Goal: Information Seeking & Learning: Learn about a topic

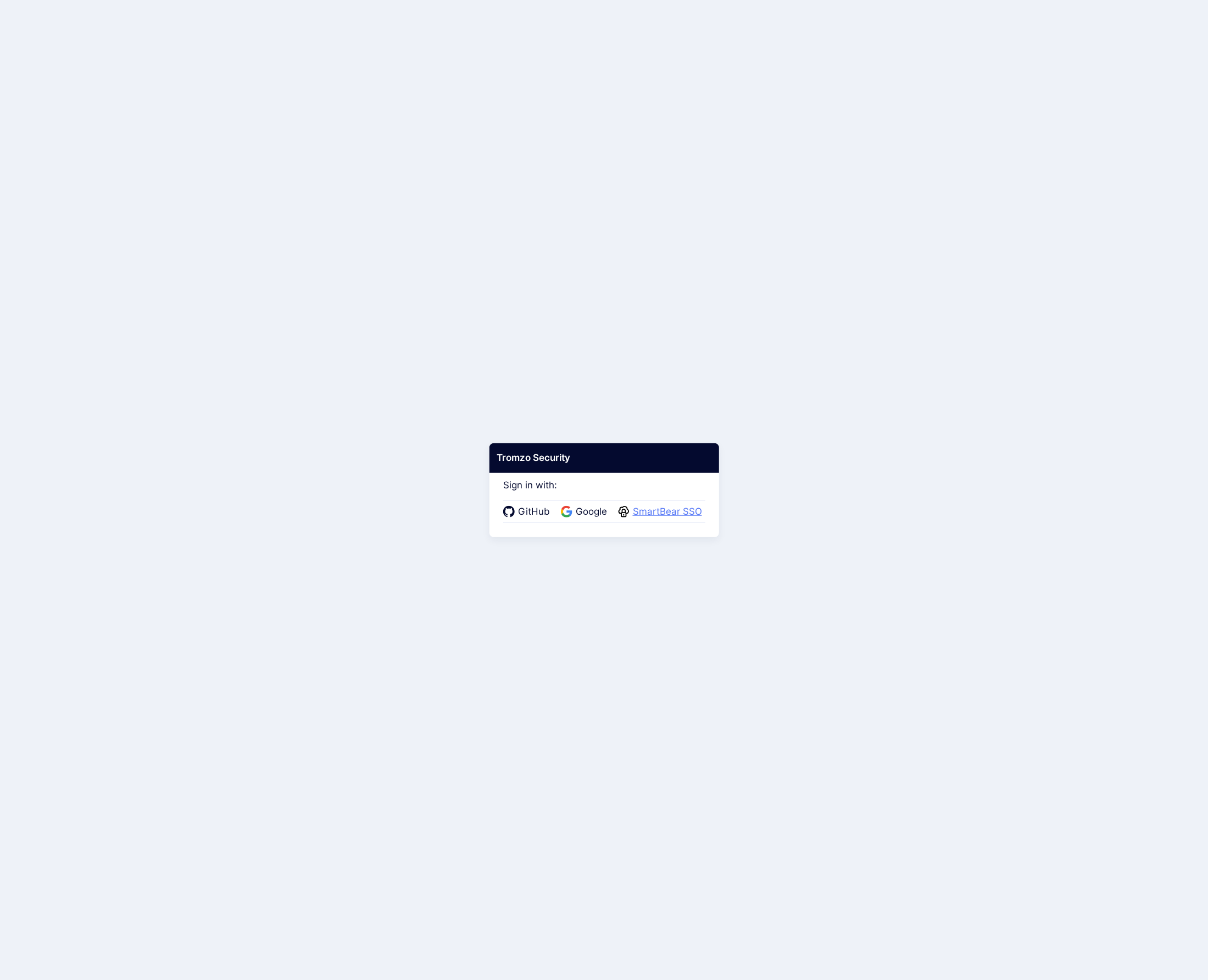
click at [646, 515] on span "SmartBear SSO" at bounding box center [668, 512] width 76 height 14
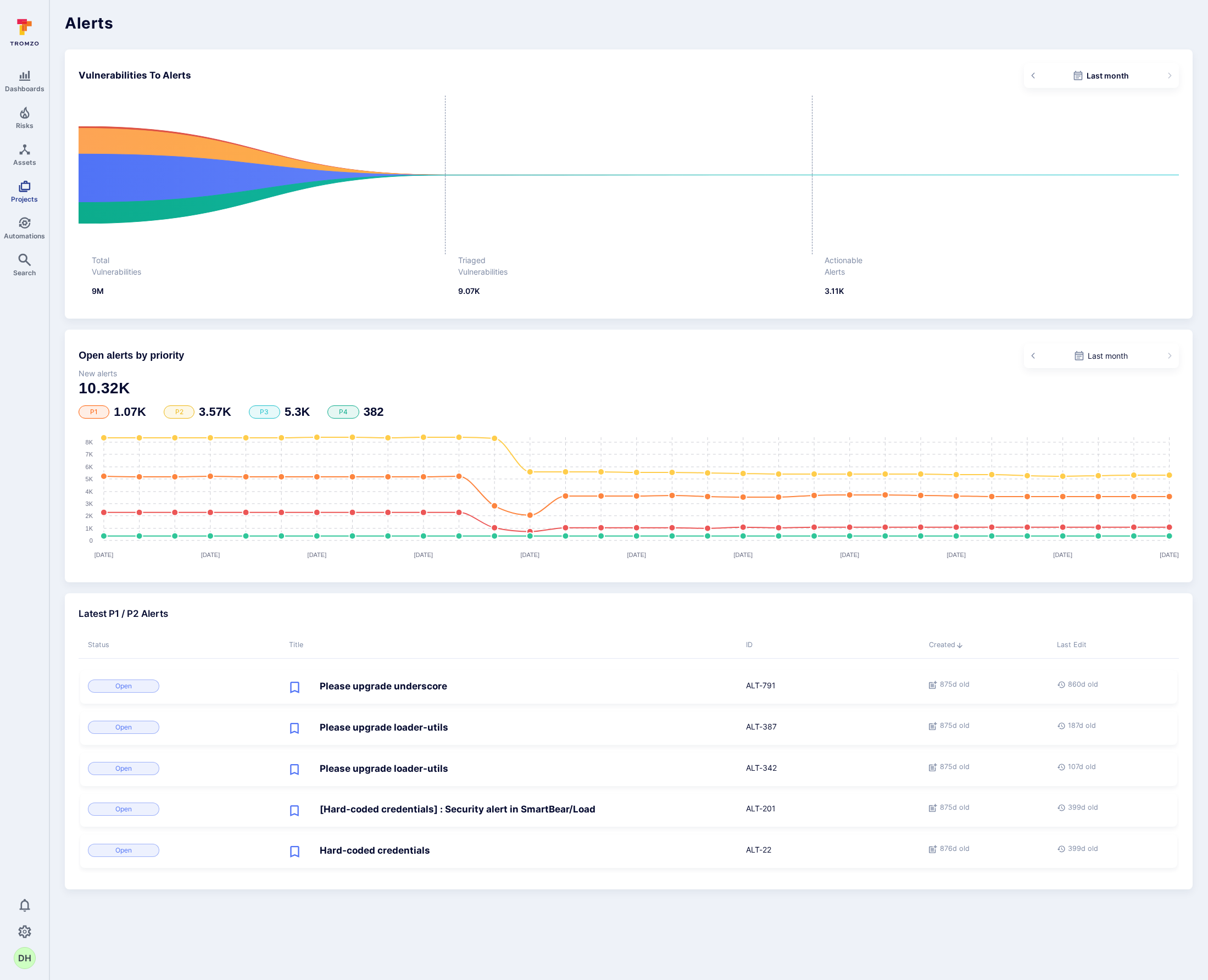
click at [24, 188] on icon "Projects" at bounding box center [25, 186] width 13 height 13
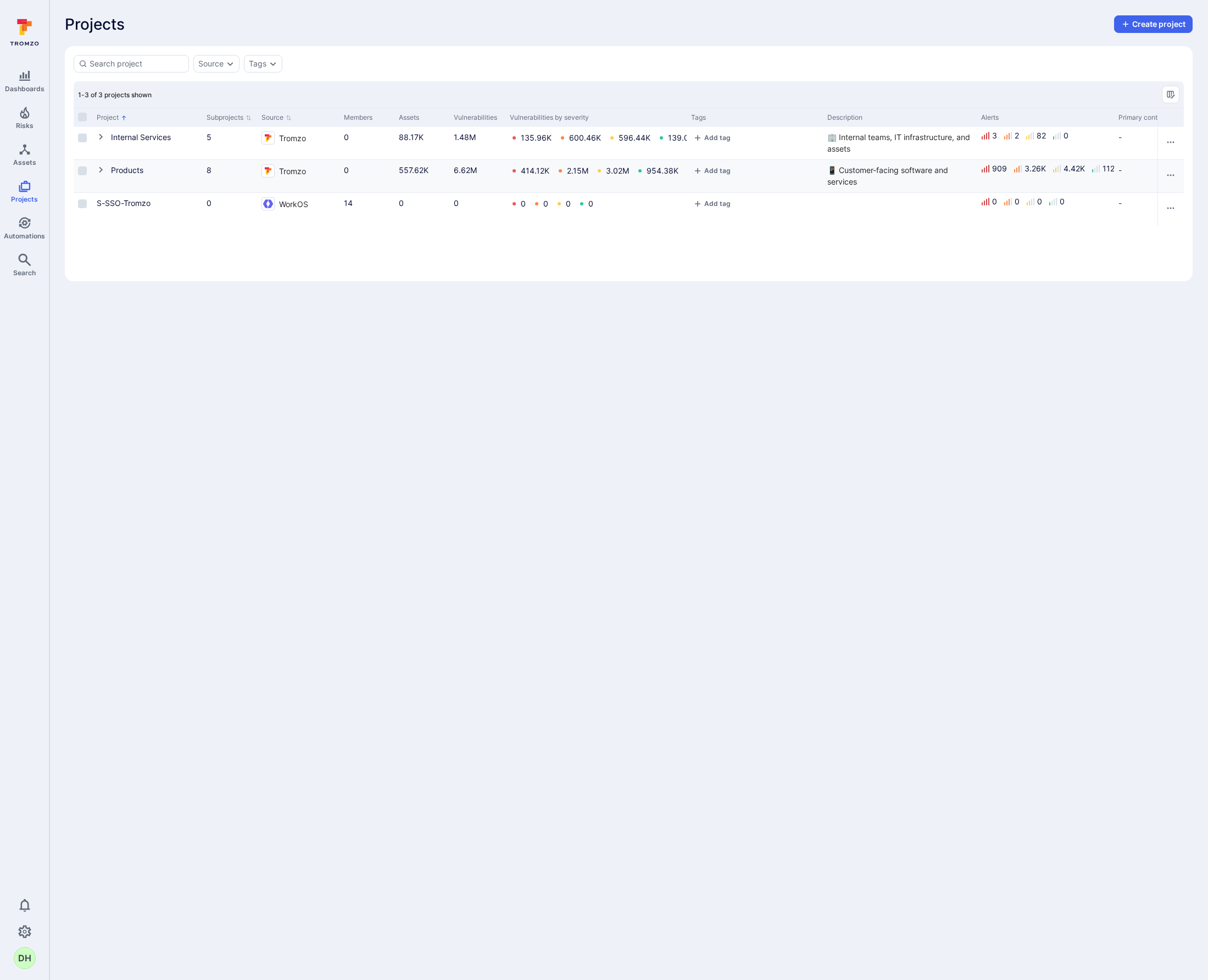
click at [101, 171] on icon "Cell for Project" at bounding box center [101, 169] width 9 height 9
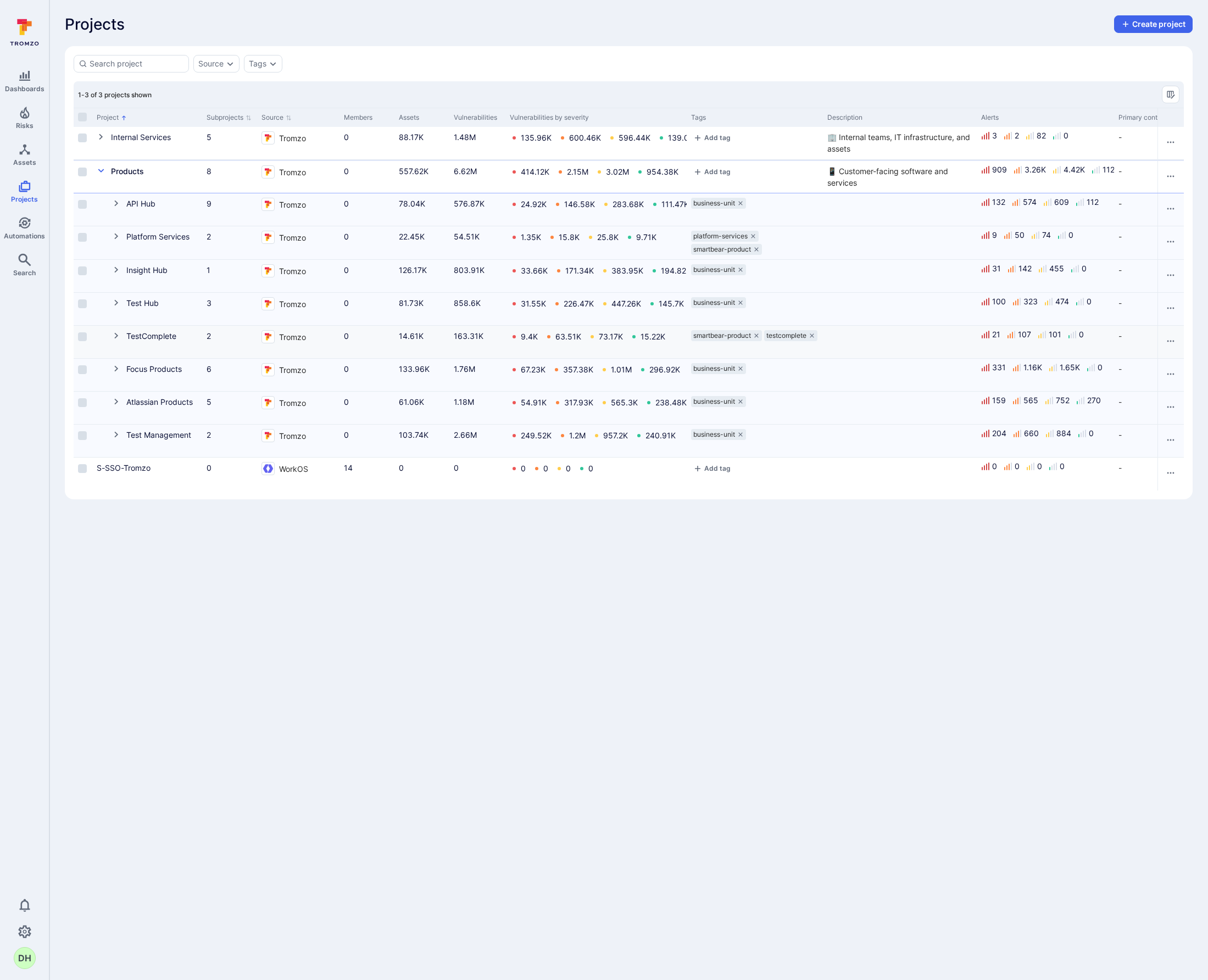
click at [117, 336] on icon "Cell for Project" at bounding box center [116, 336] width 4 height 6
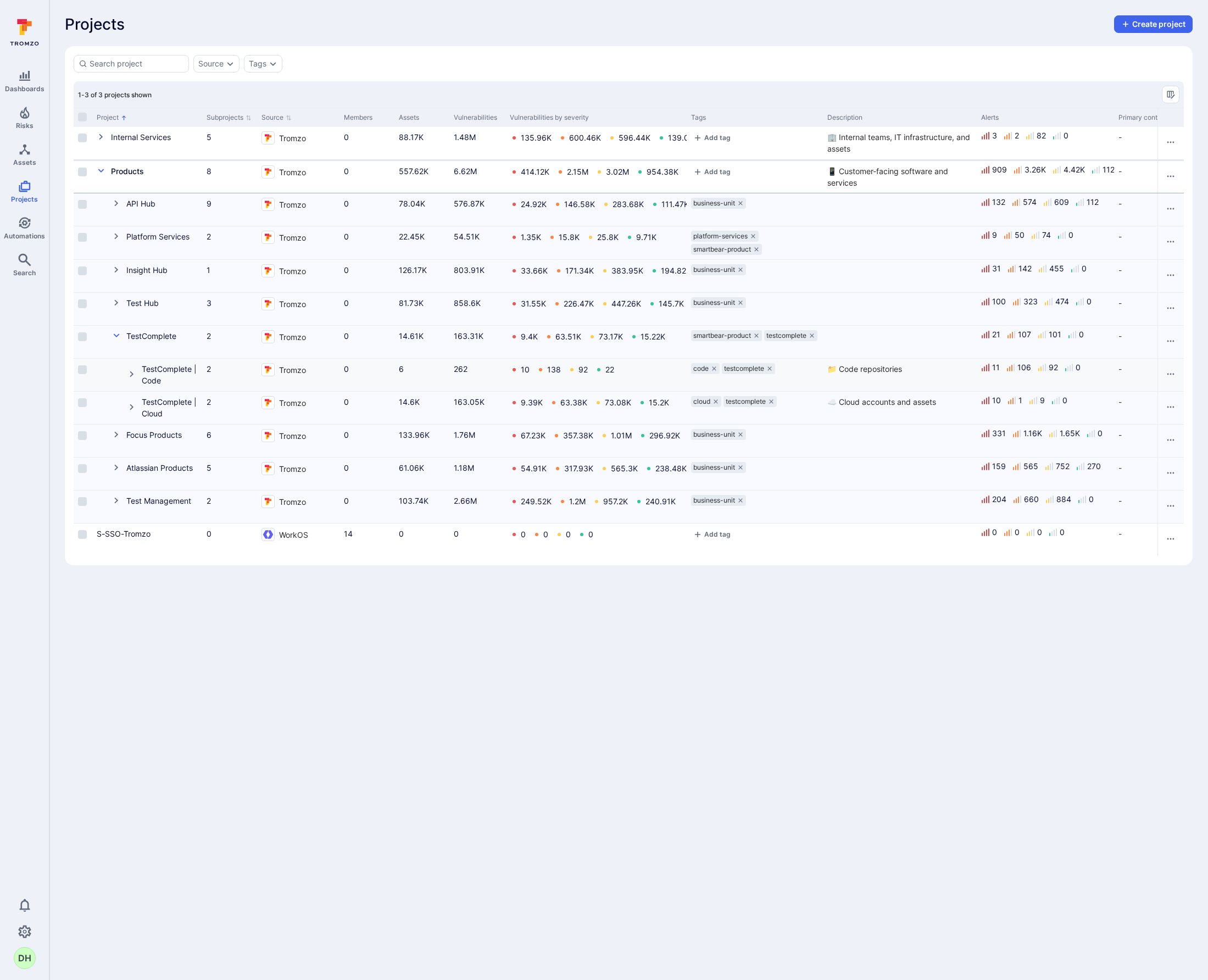
click at [133, 376] on icon "Cell for Project" at bounding box center [132, 374] width 9 height 9
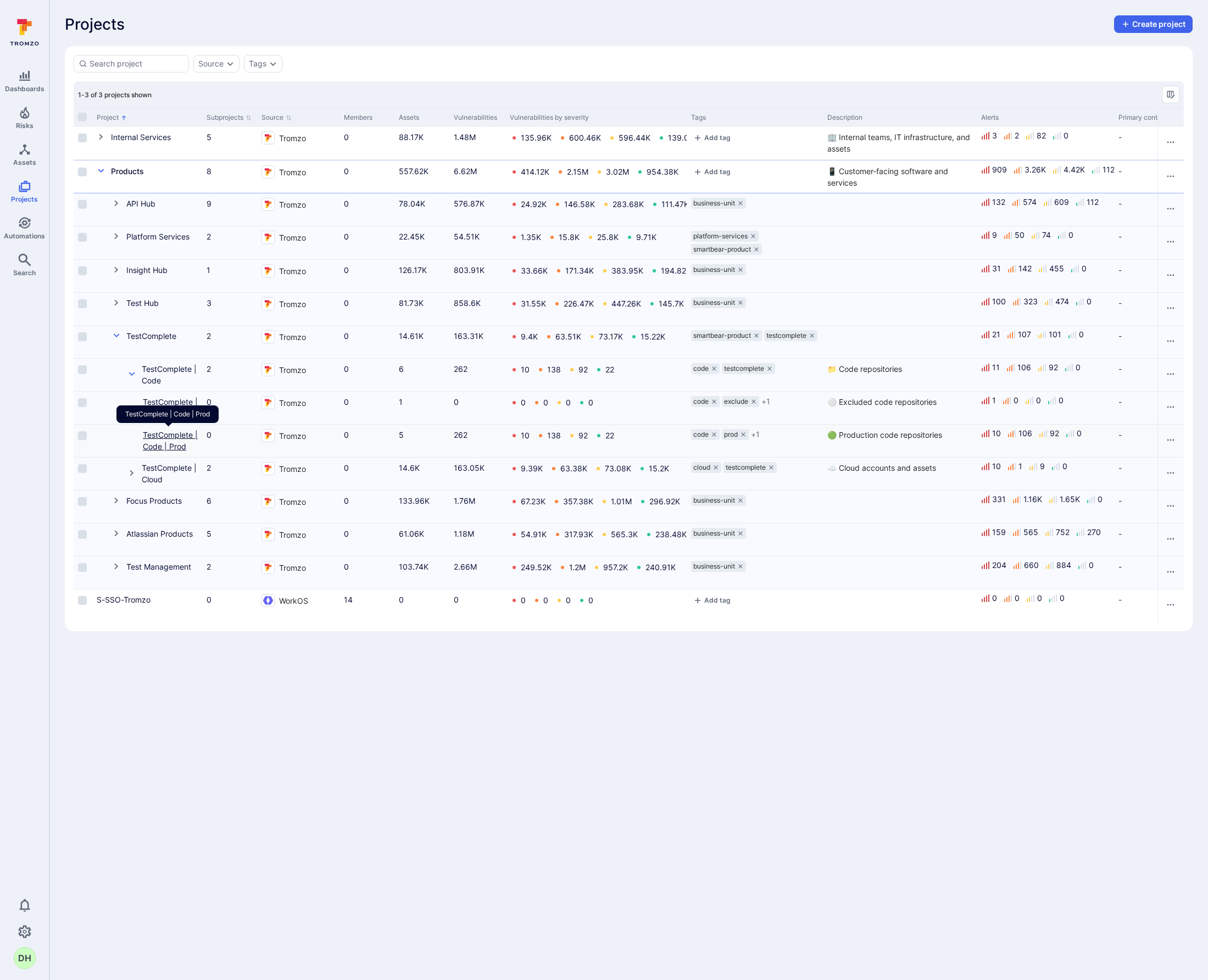
click at [168, 432] on link "TestComplete | Code | Prod" at bounding box center [170, 440] width 55 height 21
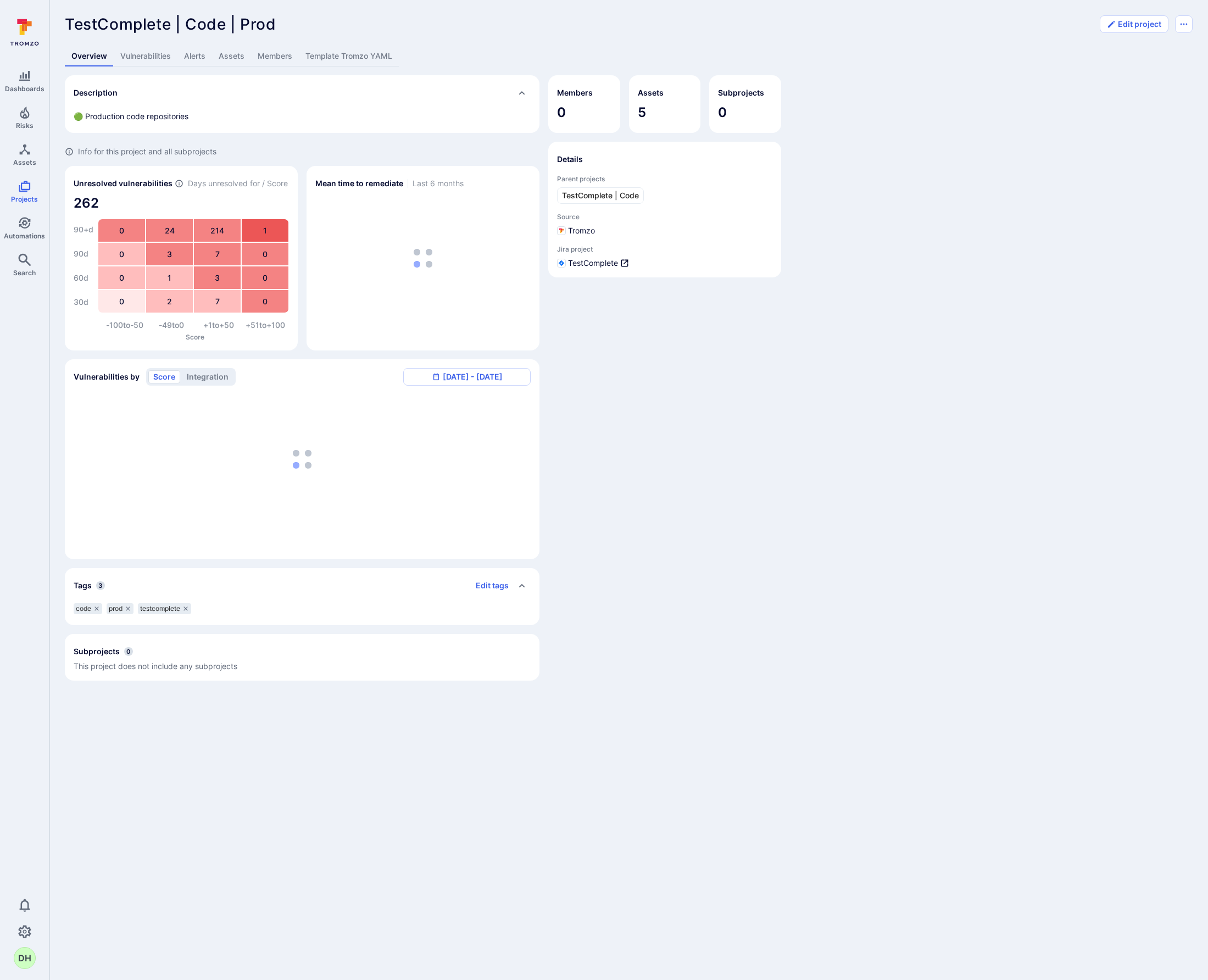
click at [156, 59] on link "Vulnerabilities" at bounding box center [146, 56] width 64 height 20
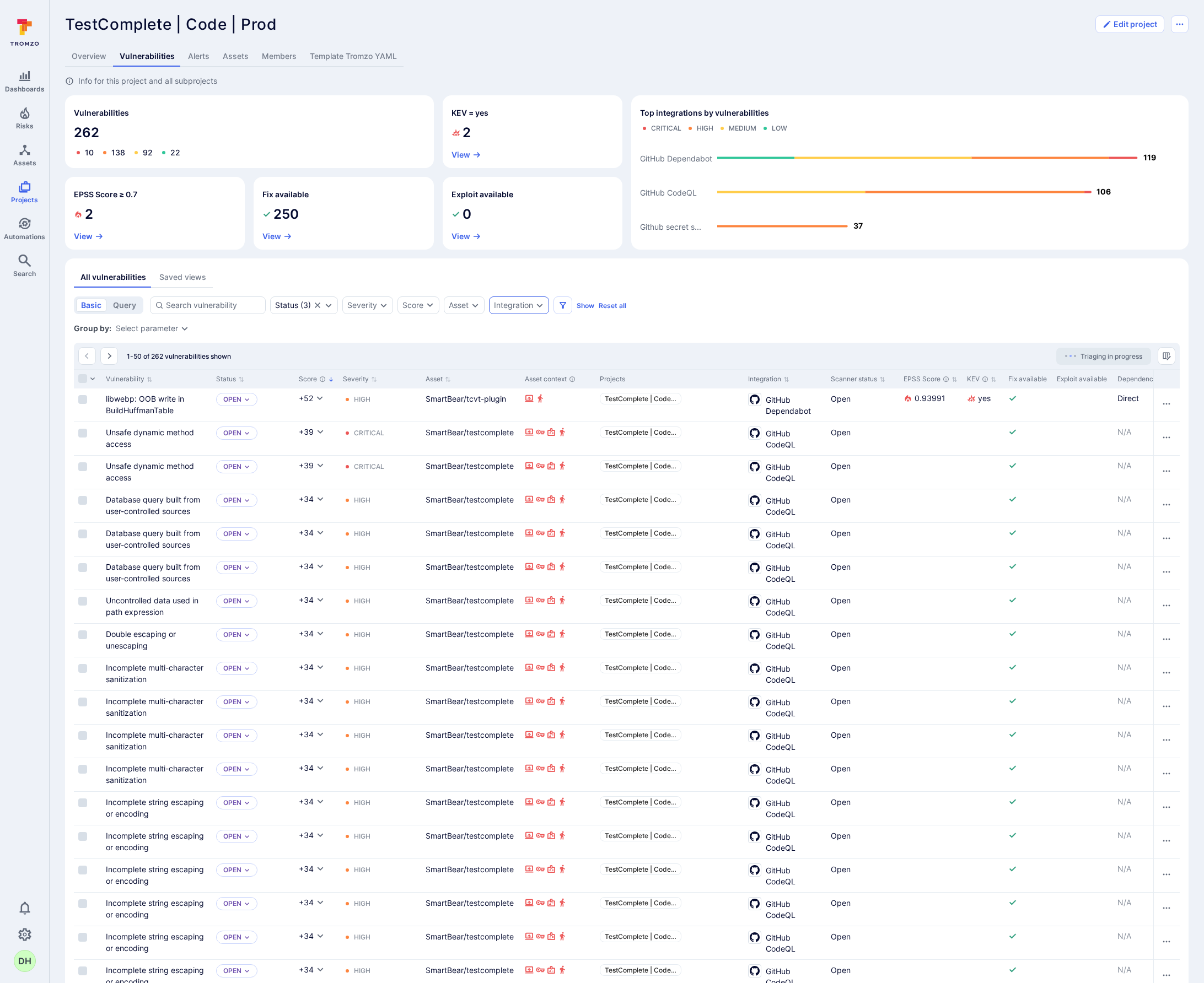
click at [537, 310] on div "Integration" at bounding box center [519, 305] width 60 height 18
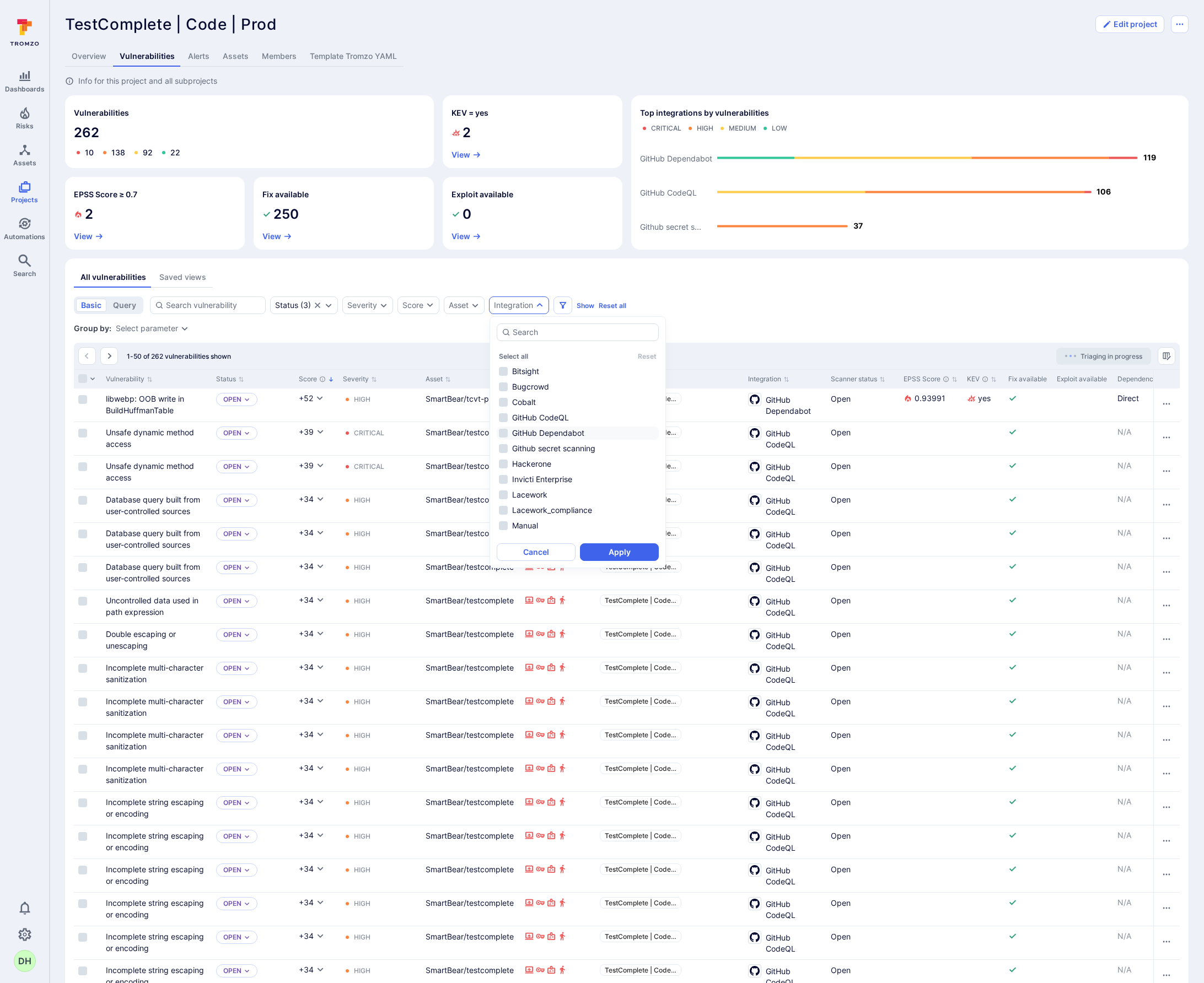
click at [502, 434] on li "GitHub Dependabot" at bounding box center [577, 433] width 162 height 13
click at [634, 557] on button "Apply" at bounding box center [620, 552] width 79 height 18
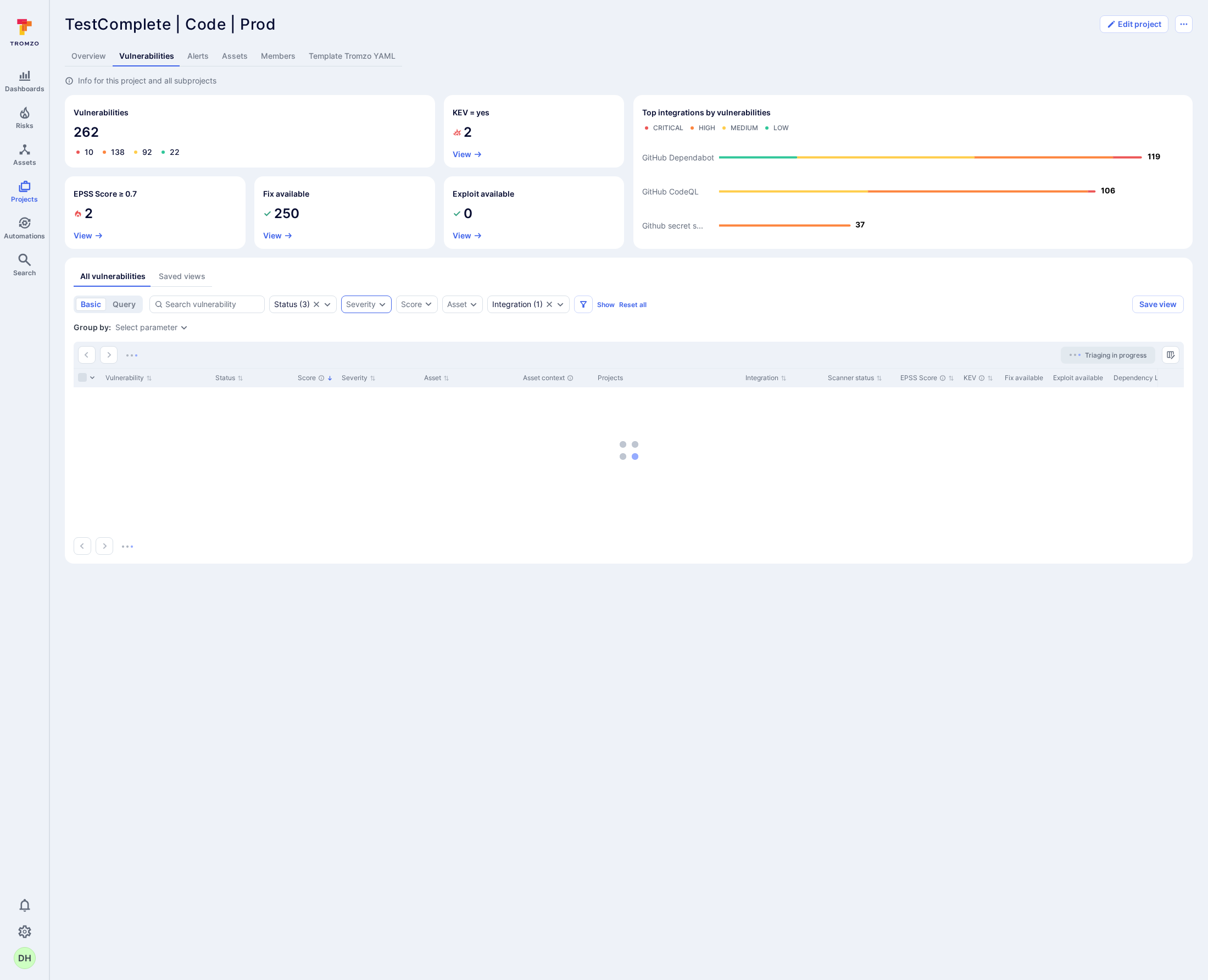
click at [384, 303] on icon "Expand dropdown" at bounding box center [383, 305] width 6 height 4
click at [364, 369] on li "Critical" at bounding box center [429, 370] width 162 height 13
click at [367, 384] on li "High" at bounding box center [429, 386] width 162 height 13
click at [459, 453] on button "Apply" at bounding box center [470, 454] width 79 height 18
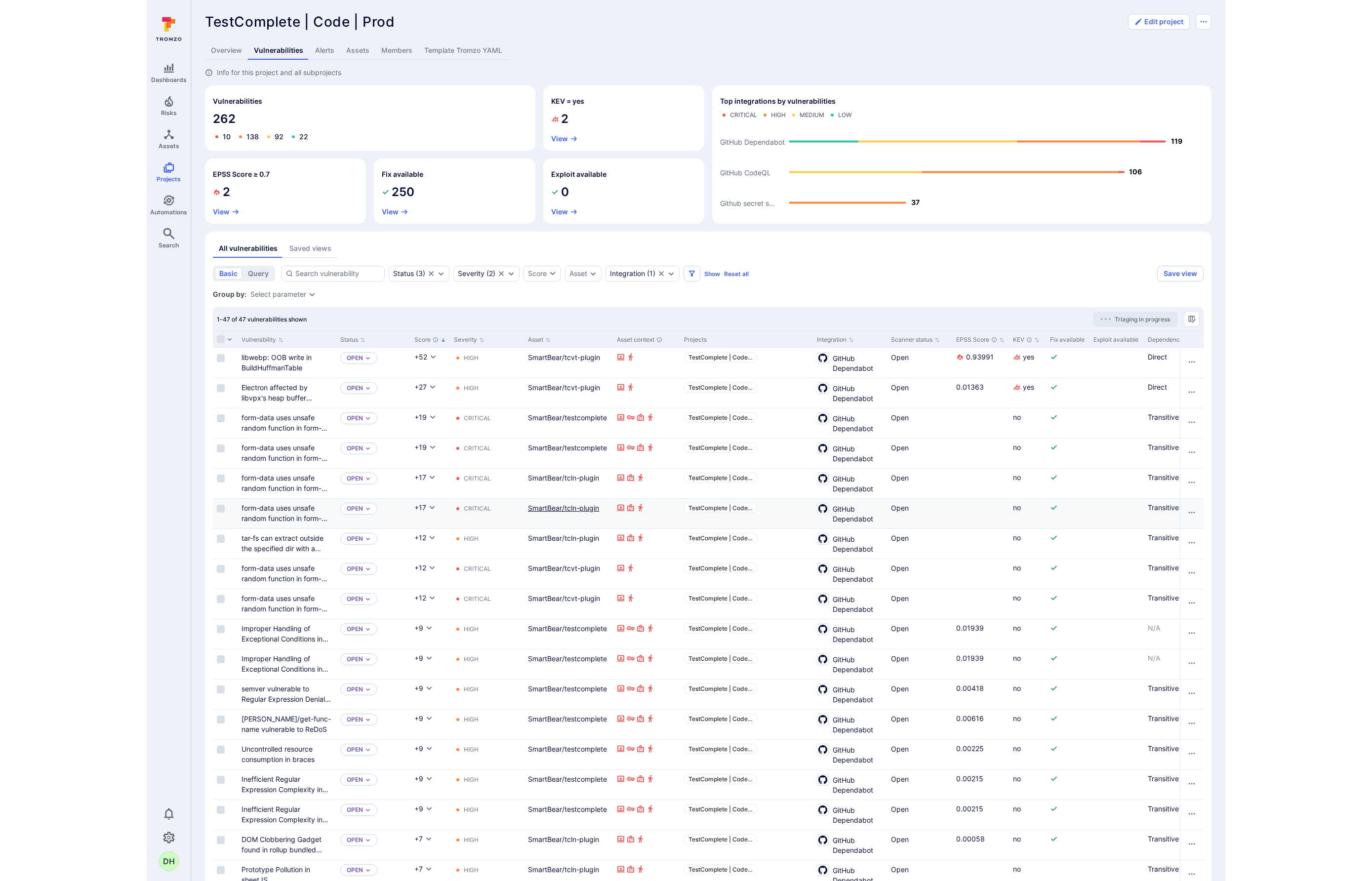
scroll to position [12, 0]
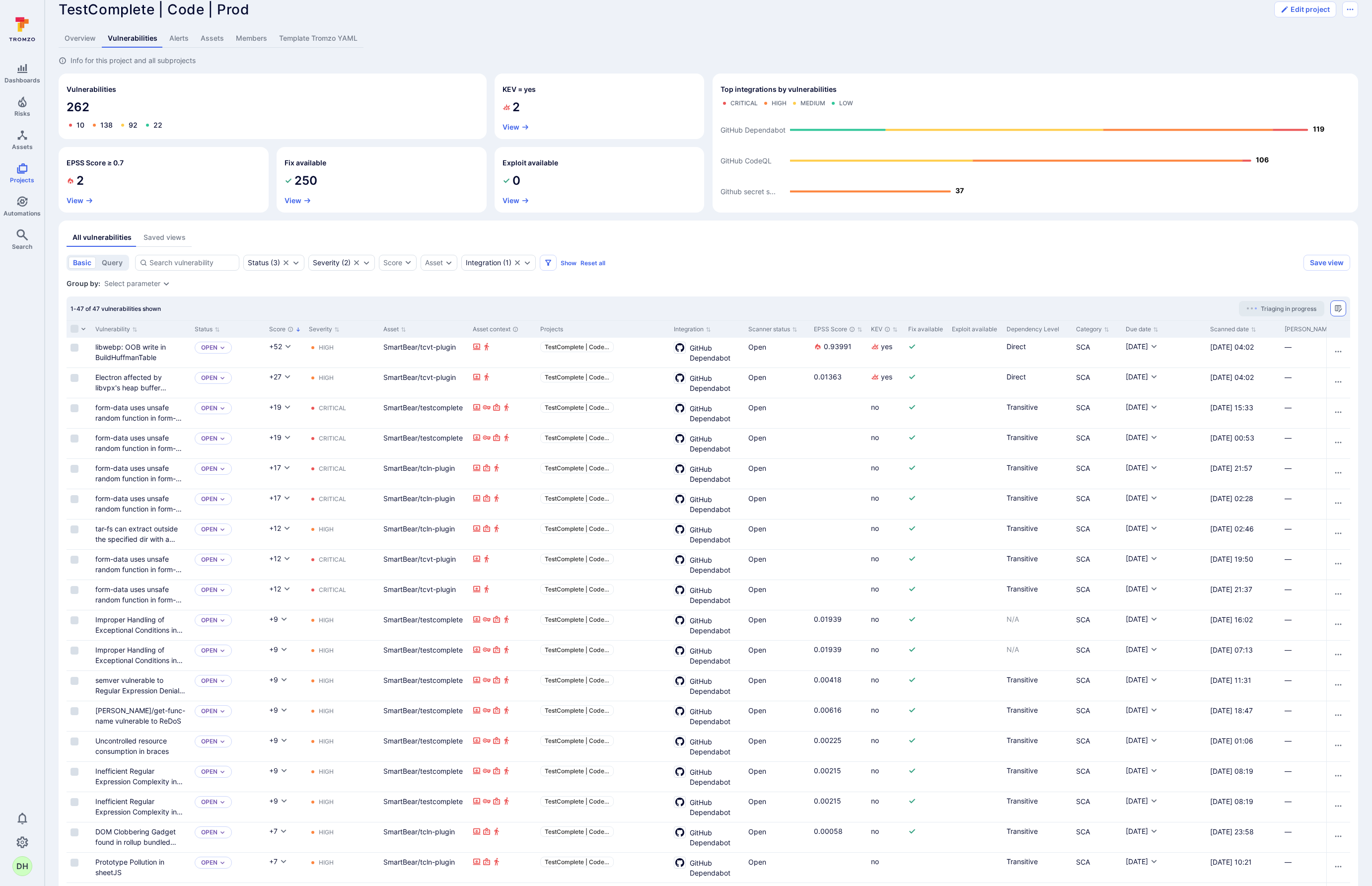
click at [1091, 309] on icon "Manage columns" at bounding box center [1338, 308] width 8 height 8
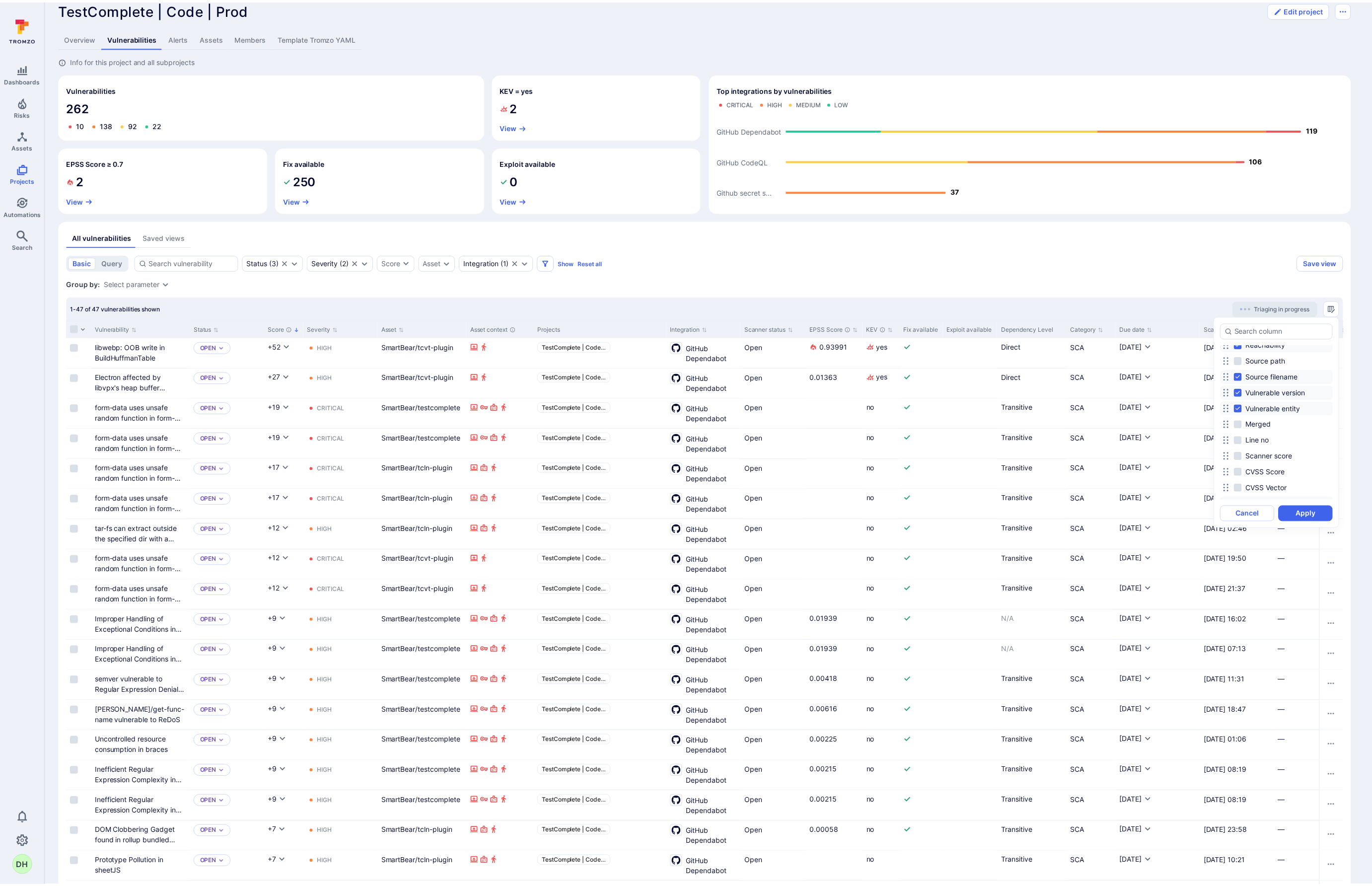
scroll to position [505, 0]
click at [1091, 292] on div at bounding box center [690, 443] width 1379 height 886
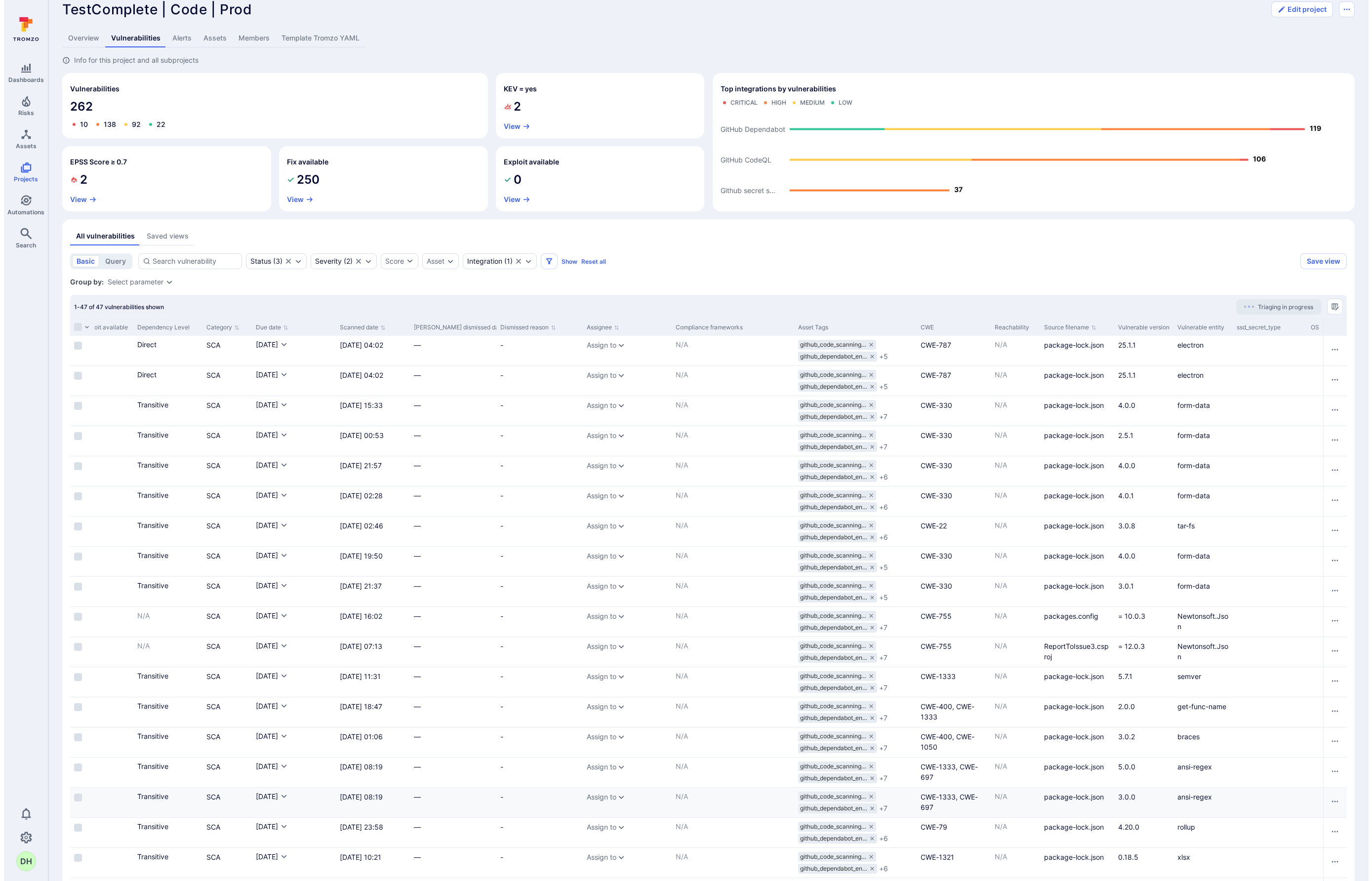
scroll to position [0, 983]
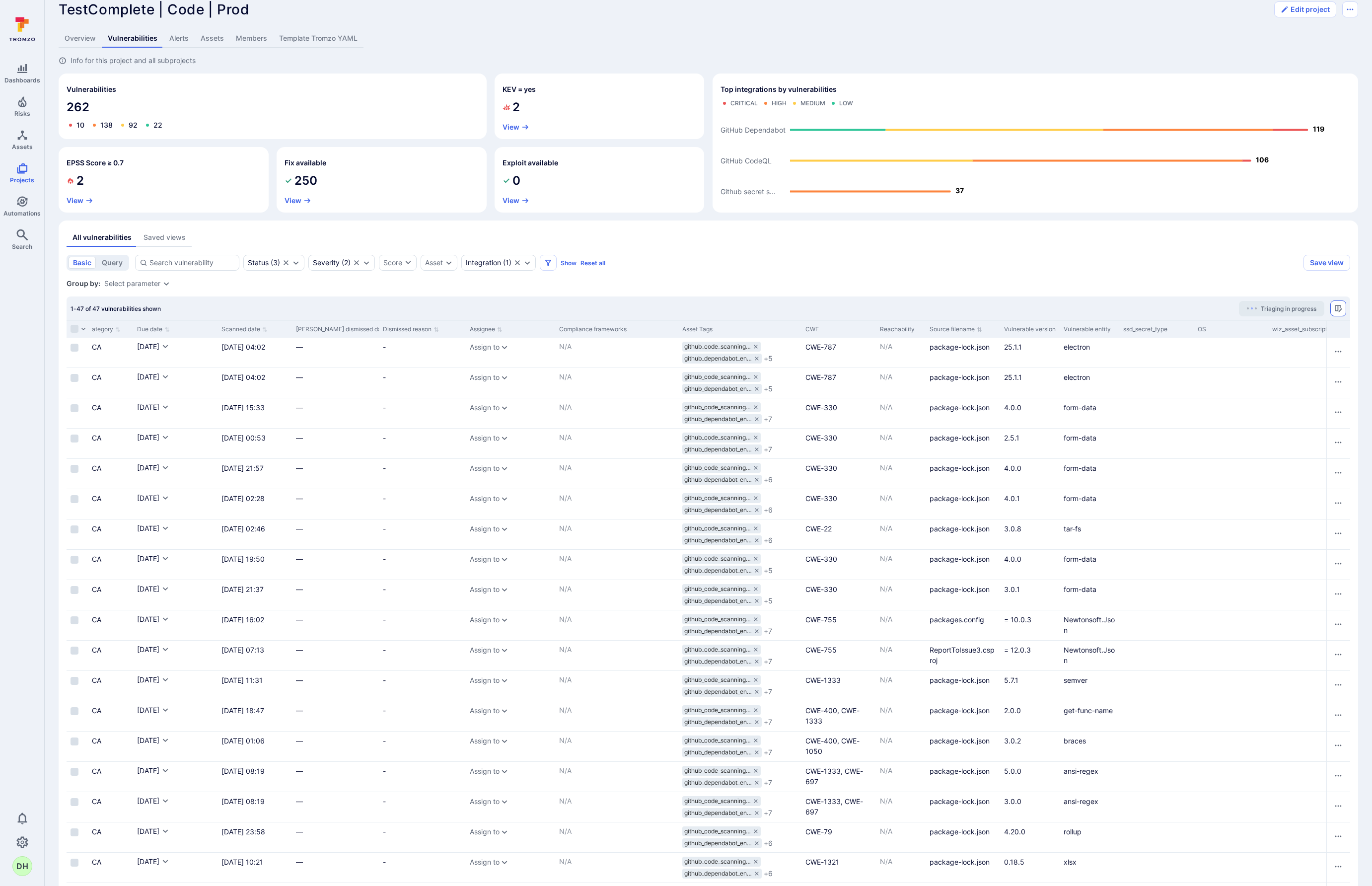
click at [1091, 311] on button "Manage columns" at bounding box center [1338, 309] width 16 height 16
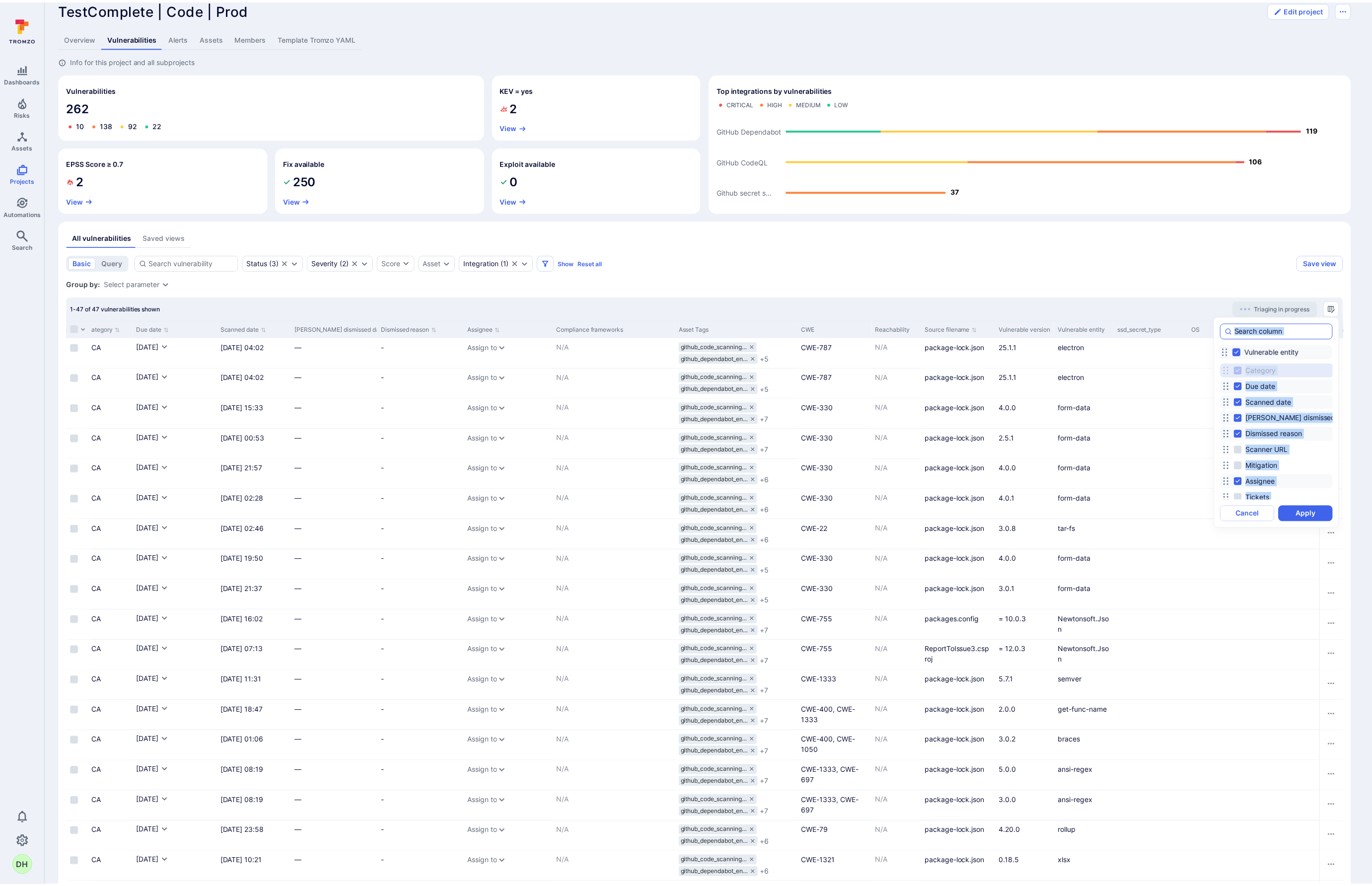
scroll to position [0, 0]
drag, startPoint x: 1233, startPoint y: 404, endPoint x: 1235, endPoint y: 382, distance: 22.1
click at [1091, 382] on icon at bounding box center [1235, 379] width 8 height 8
click at [1091, 511] on button "Apply" at bounding box center [1313, 514] width 55 height 16
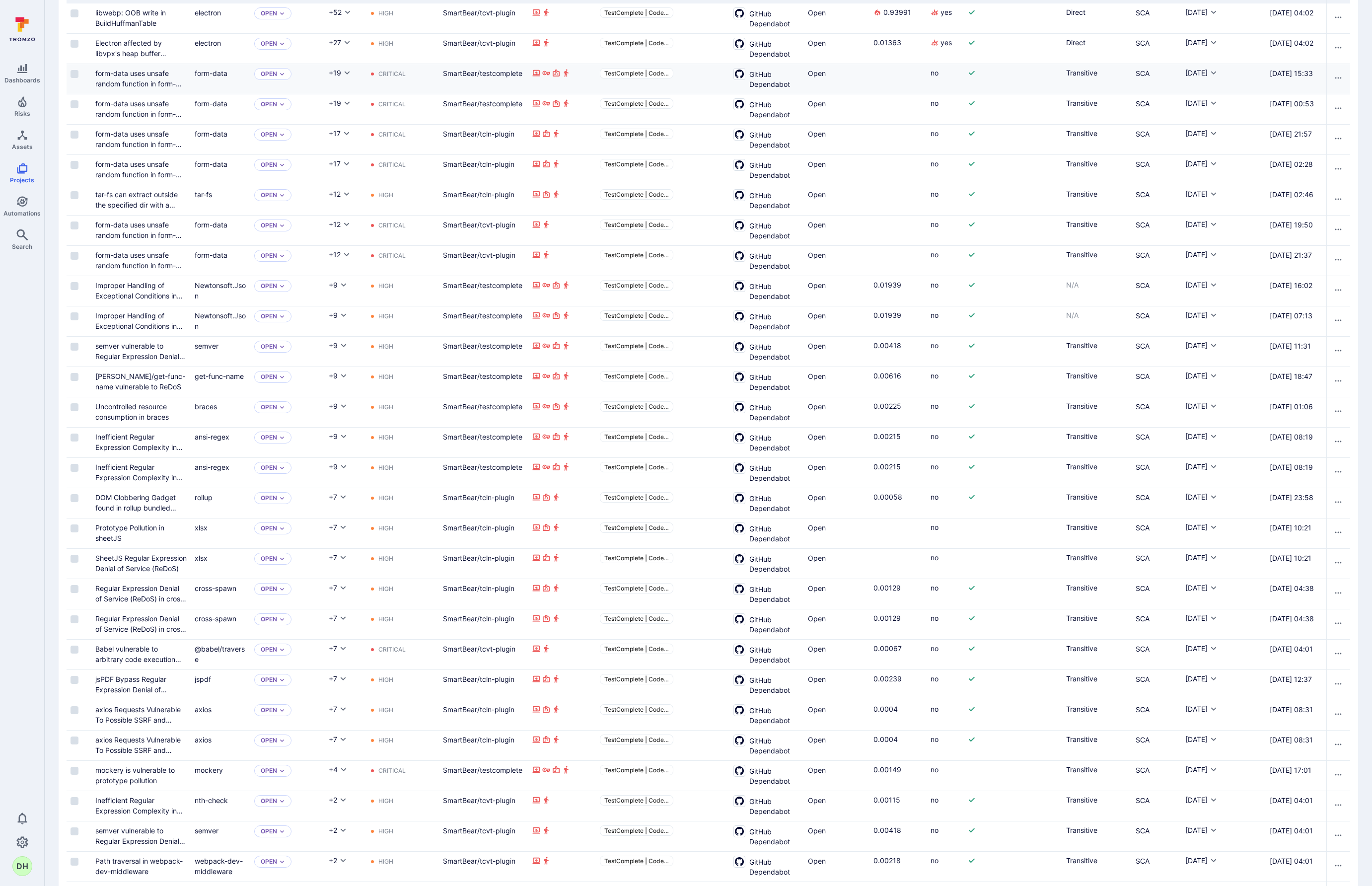
scroll to position [232, 0]
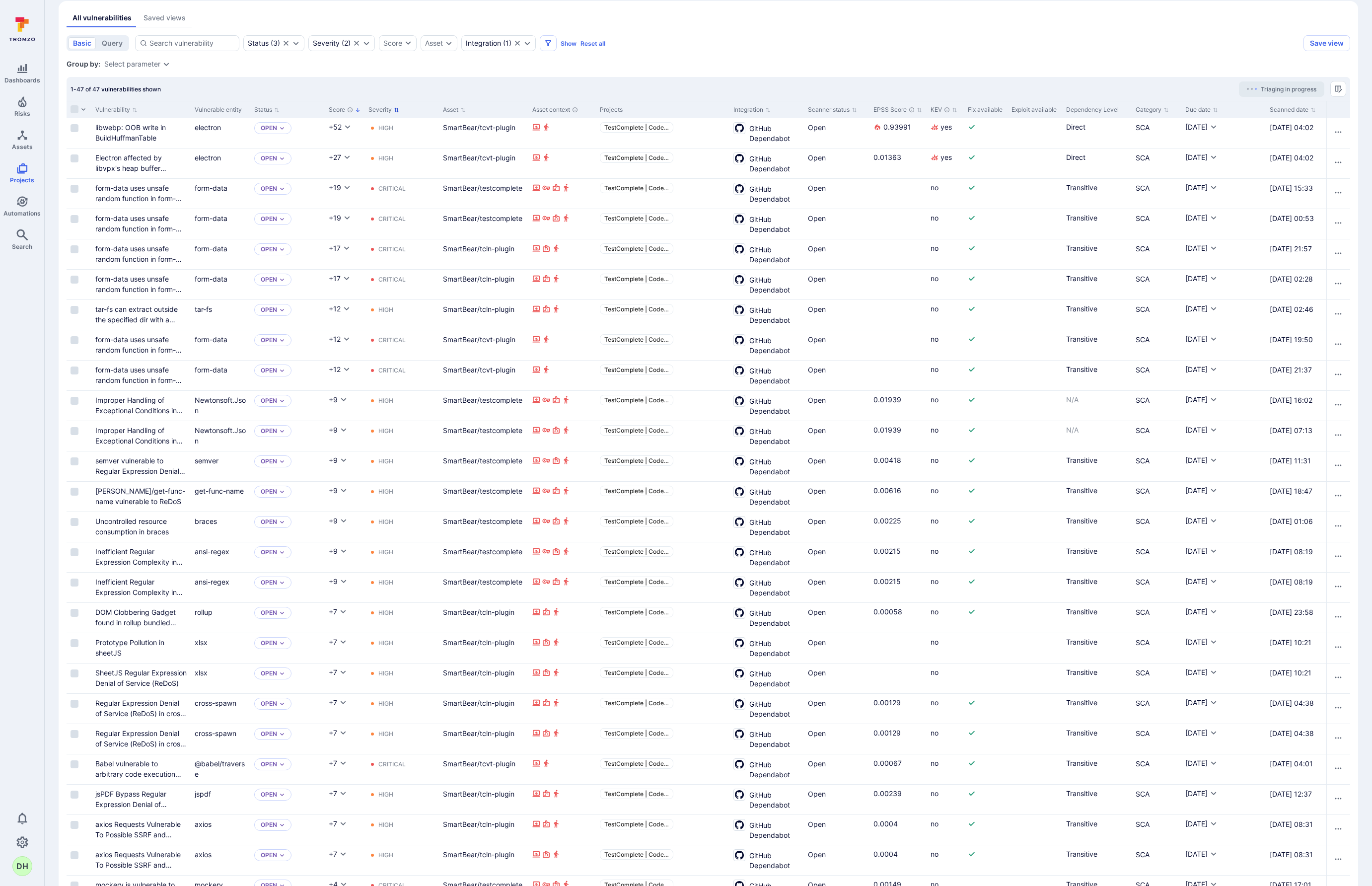
click at [388, 111] on button "Severity" at bounding box center [383, 110] width 31 height 8
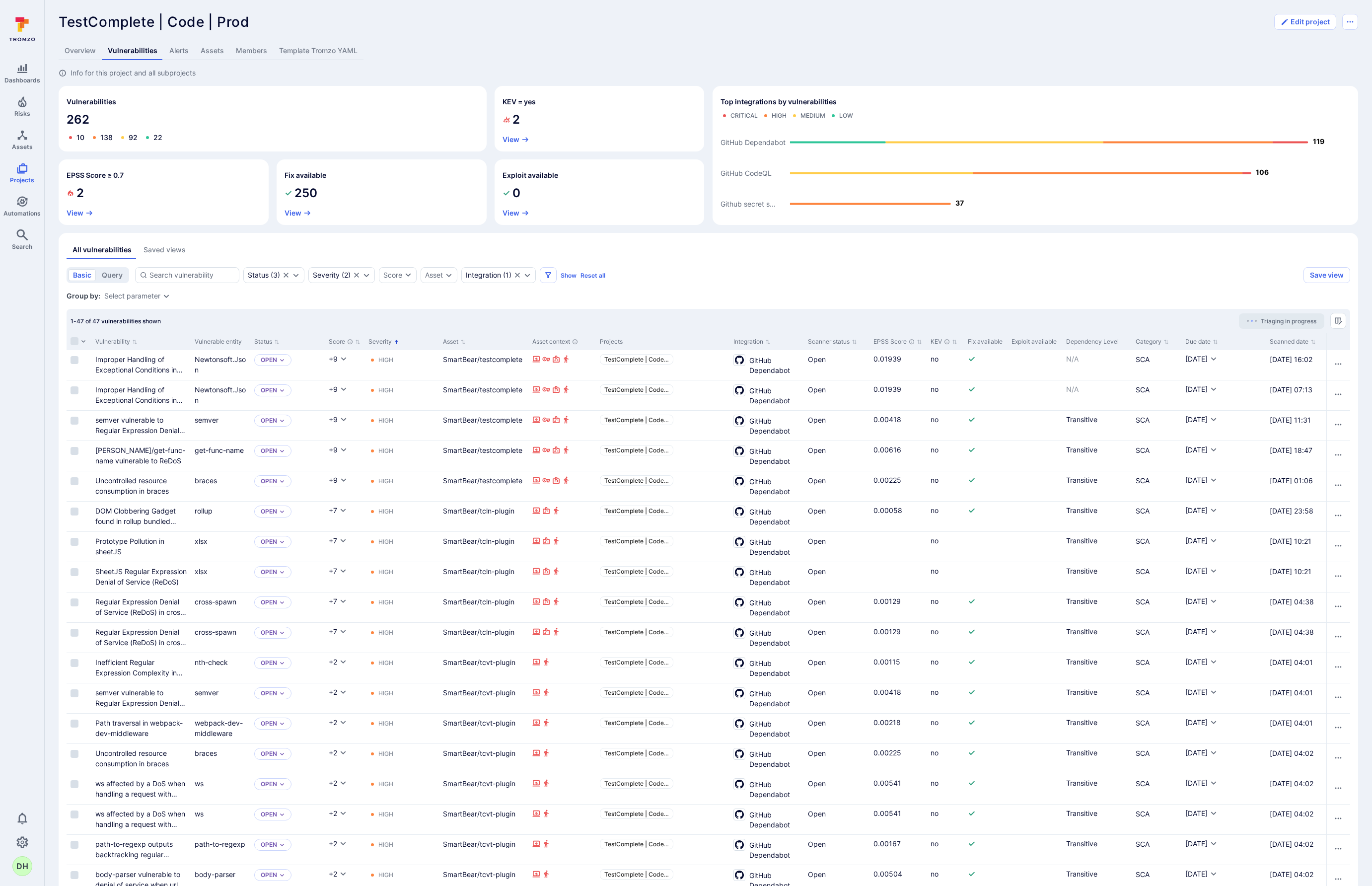
click at [384, 343] on button "Severity" at bounding box center [383, 342] width 31 height 8
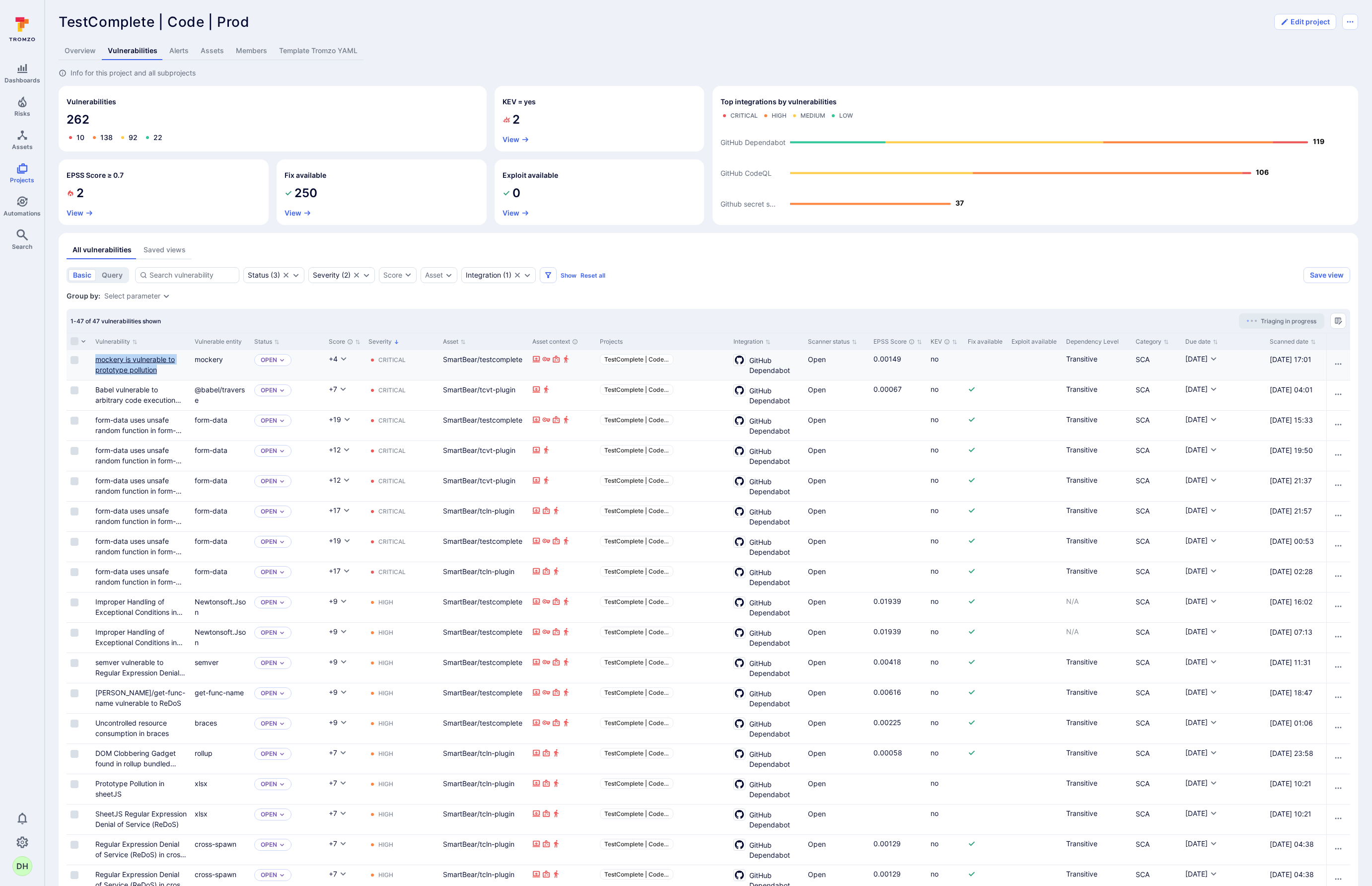
click at [161, 362] on link "mockery is vulnerable to prototype pollution" at bounding box center [135, 364] width 79 height 19
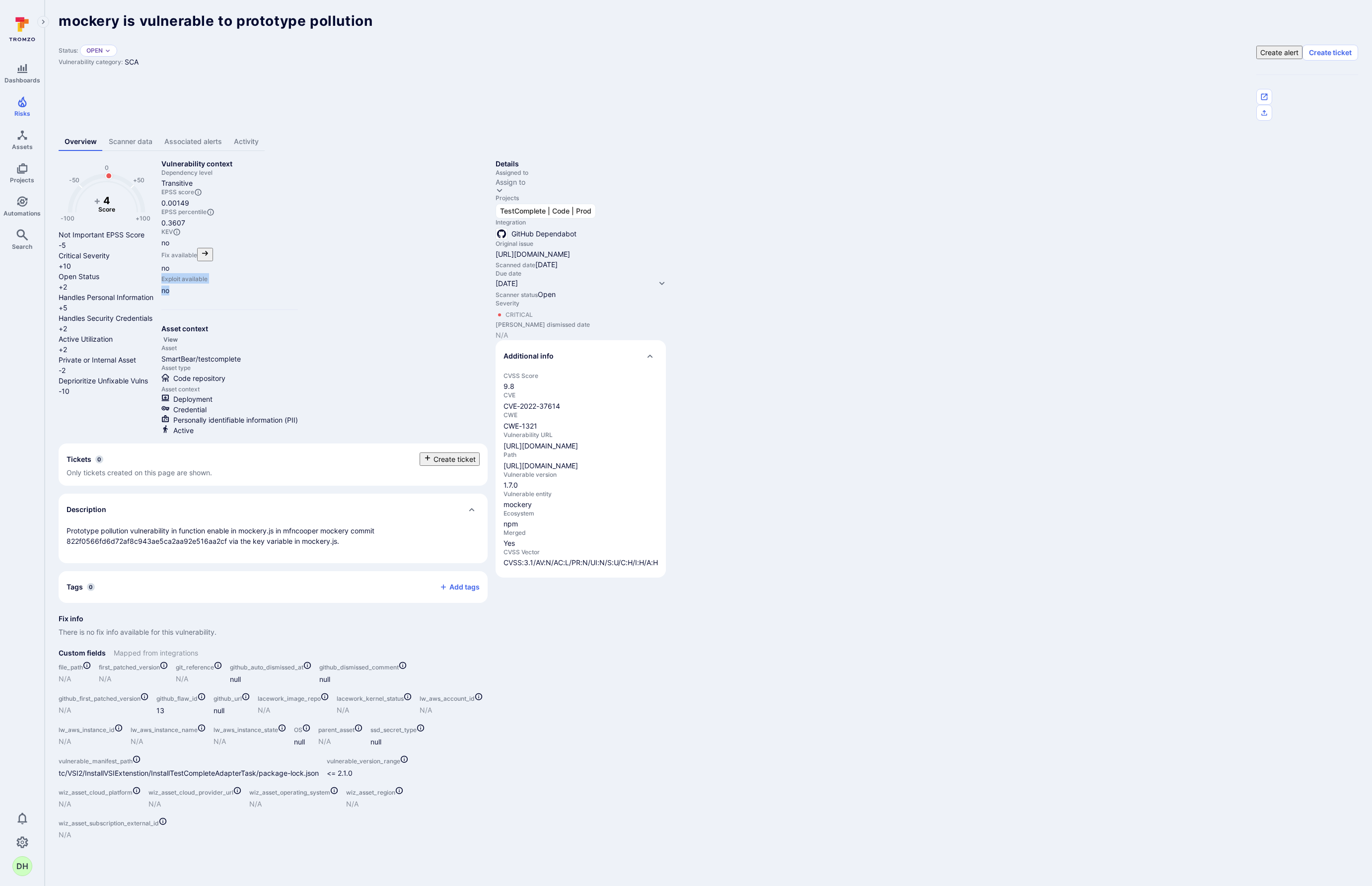
drag, startPoint x: 311, startPoint y: 284, endPoint x: 284, endPoint y: 274, distance: 28.8
click at [284, 274] on div "Exploit available no" at bounding box center [229, 284] width 137 height 22
click at [298, 289] on section "Vulnerability context Dependency level Transitive EPSS score 0.00149 EPSS perce…" at bounding box center [229, 297] width 137 height 276
drag, startPoint x: 304, startPoint y: 704, endPoint x: 62, endPoint y: 649, distance: 248.2
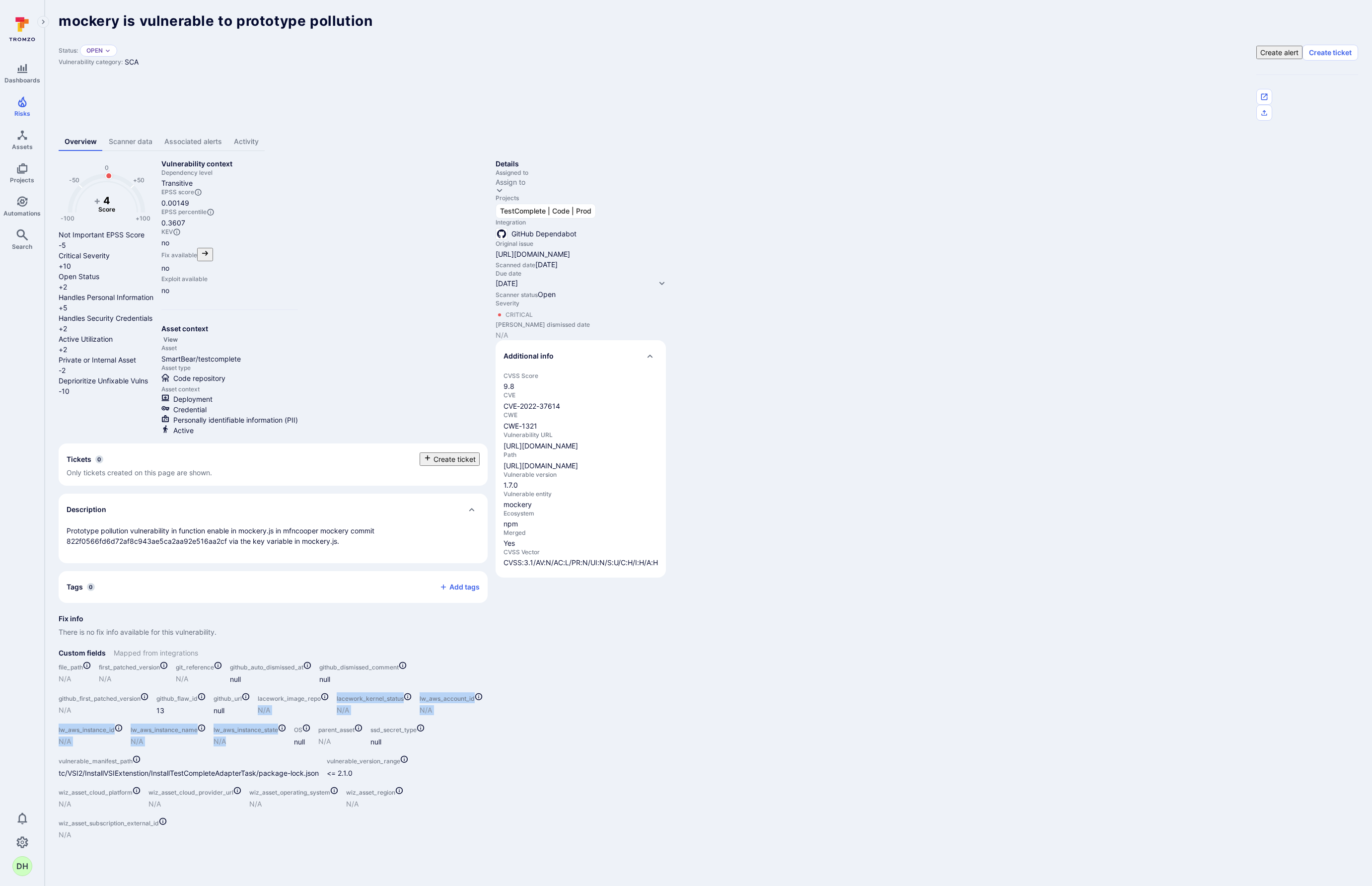
click at [62, 653] on div "file_path N/A first_patched_version N/A git_reference N/A github_auto_dismissed…" at bounding box center [269, 746] width 437 height 187
drag, startPoint x: 65, startPoint y: 640, endPoint x: 343, endPoint y: 704, distance: 285.3
click at [343, 704] on div "file_path N/A first_patched_version N/A git_reference N/A github_auto_dismissed…" at bounding box center [269, 746] width 437 height 187
click at [30, 766] on div "Dashboards Risks Assets Projects Automations Search 0 DH" at bounding box center [22, 444] width 44 height 864
click at [31, 842] on link "Settings" at bounding box center [22, 842] width 44 height 20
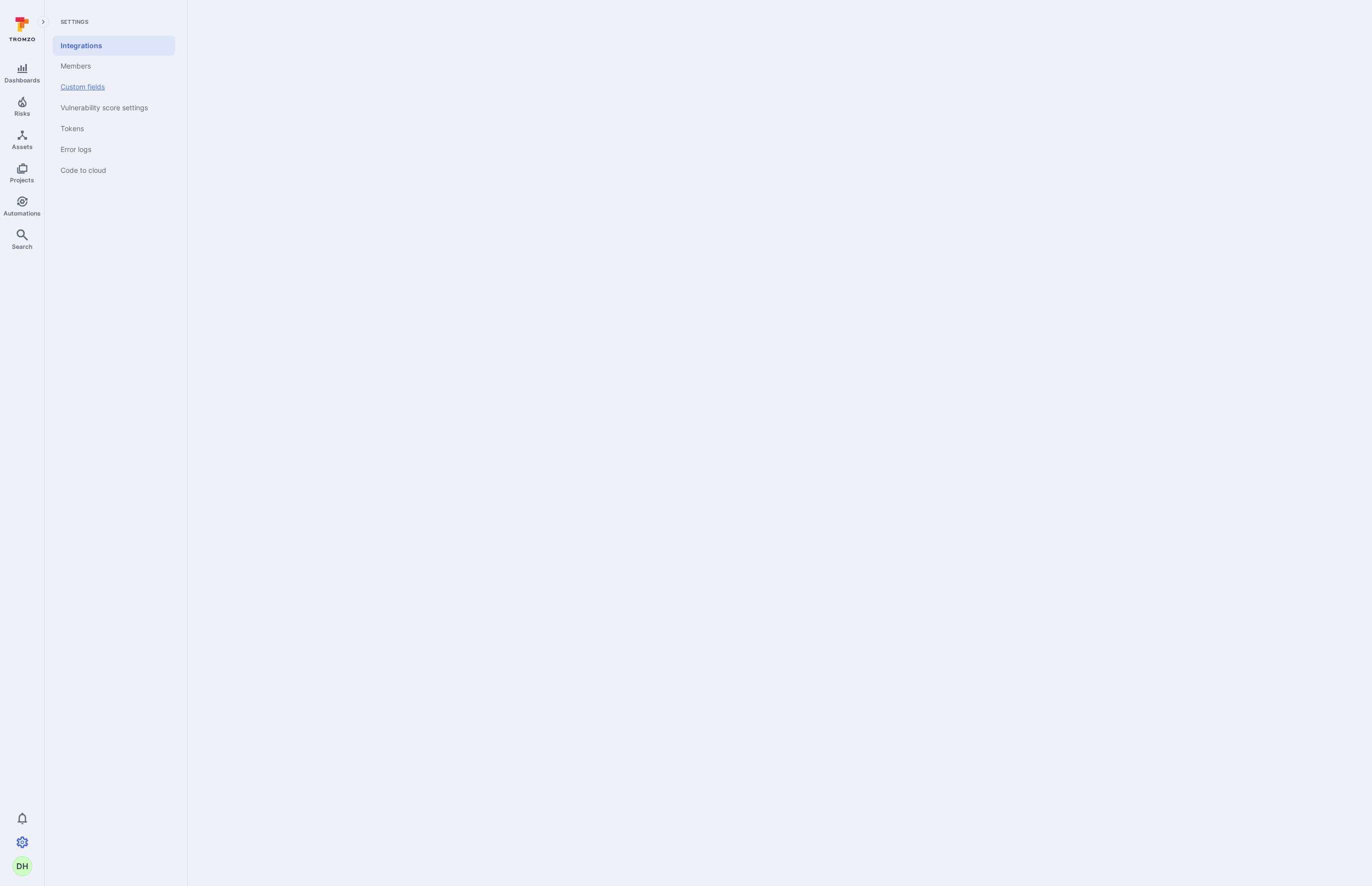
click at [103, 84] on link "Custom fields" at bounding box center [114, 87] width 123 height 21
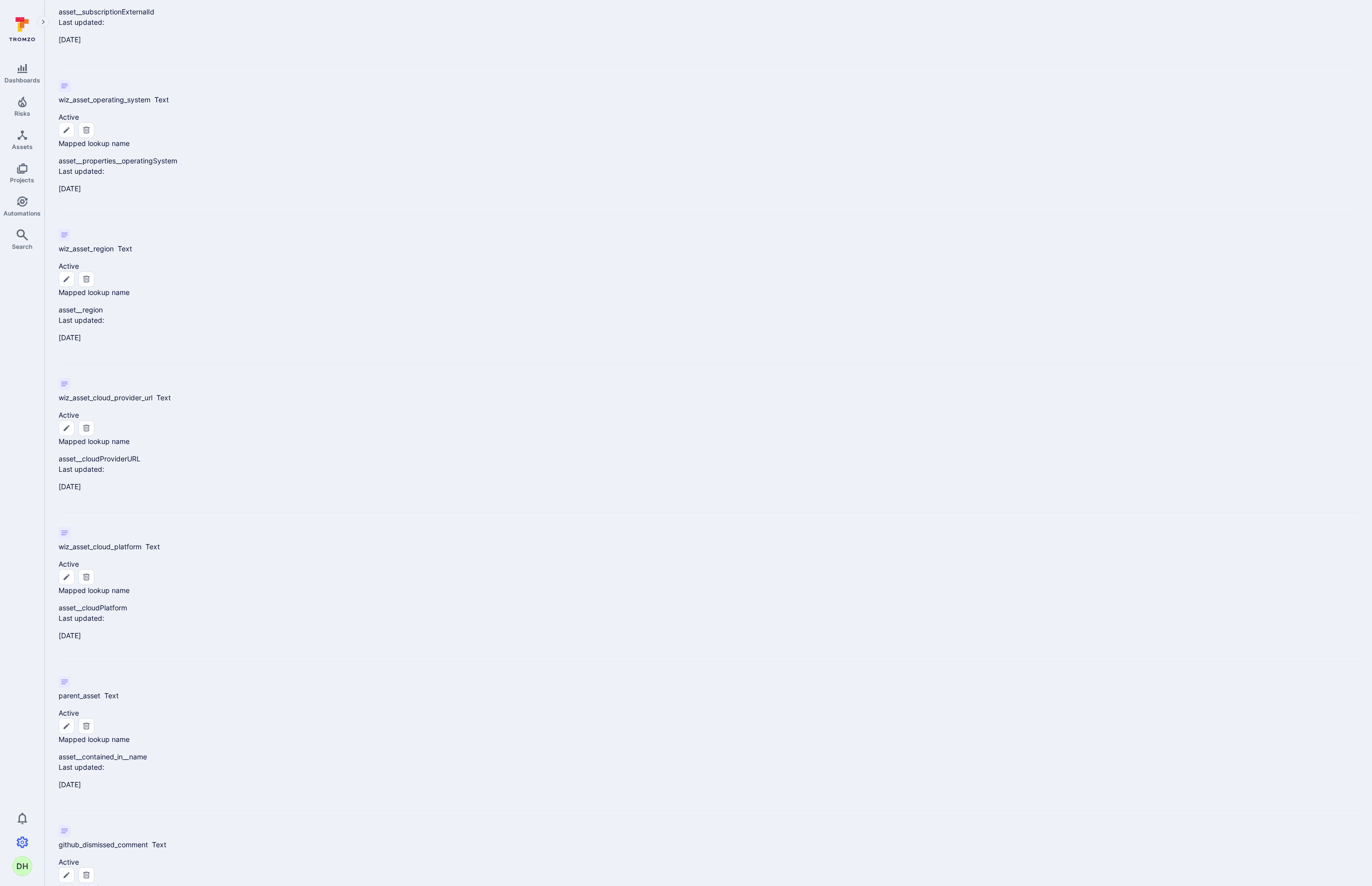
scroll to position [808, 0]
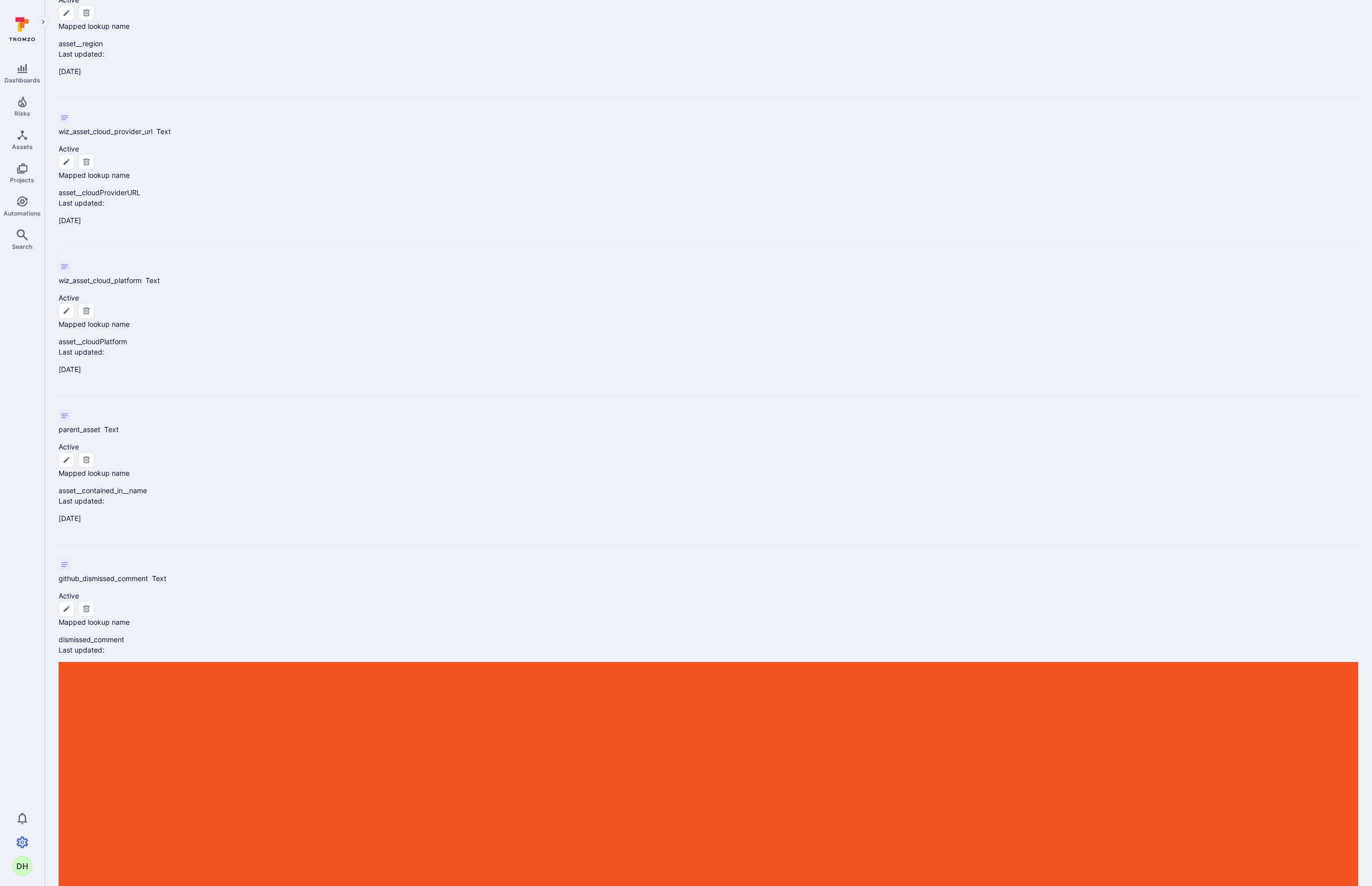
checkbox input "true"
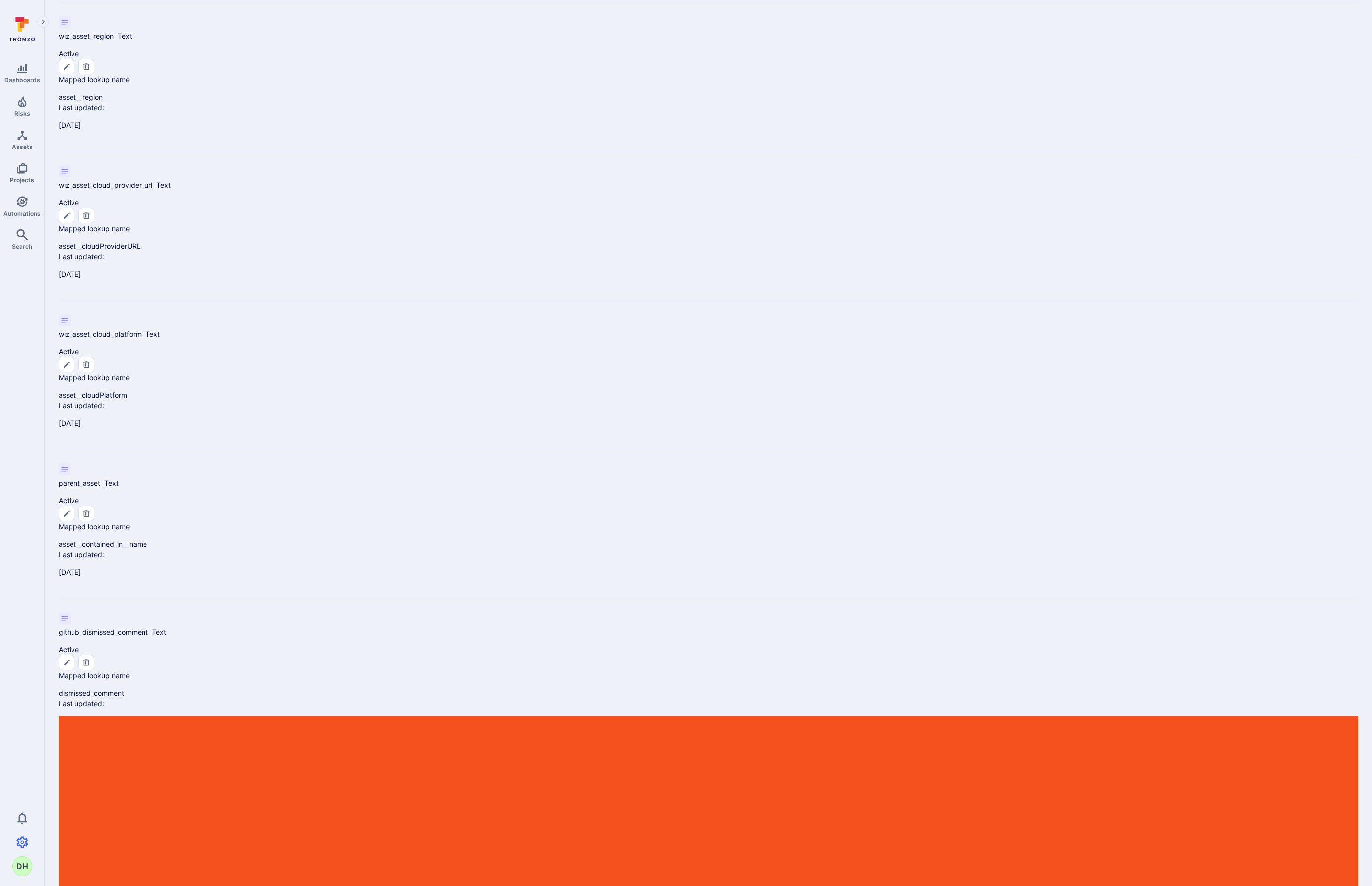
scroll to position [852, 0]
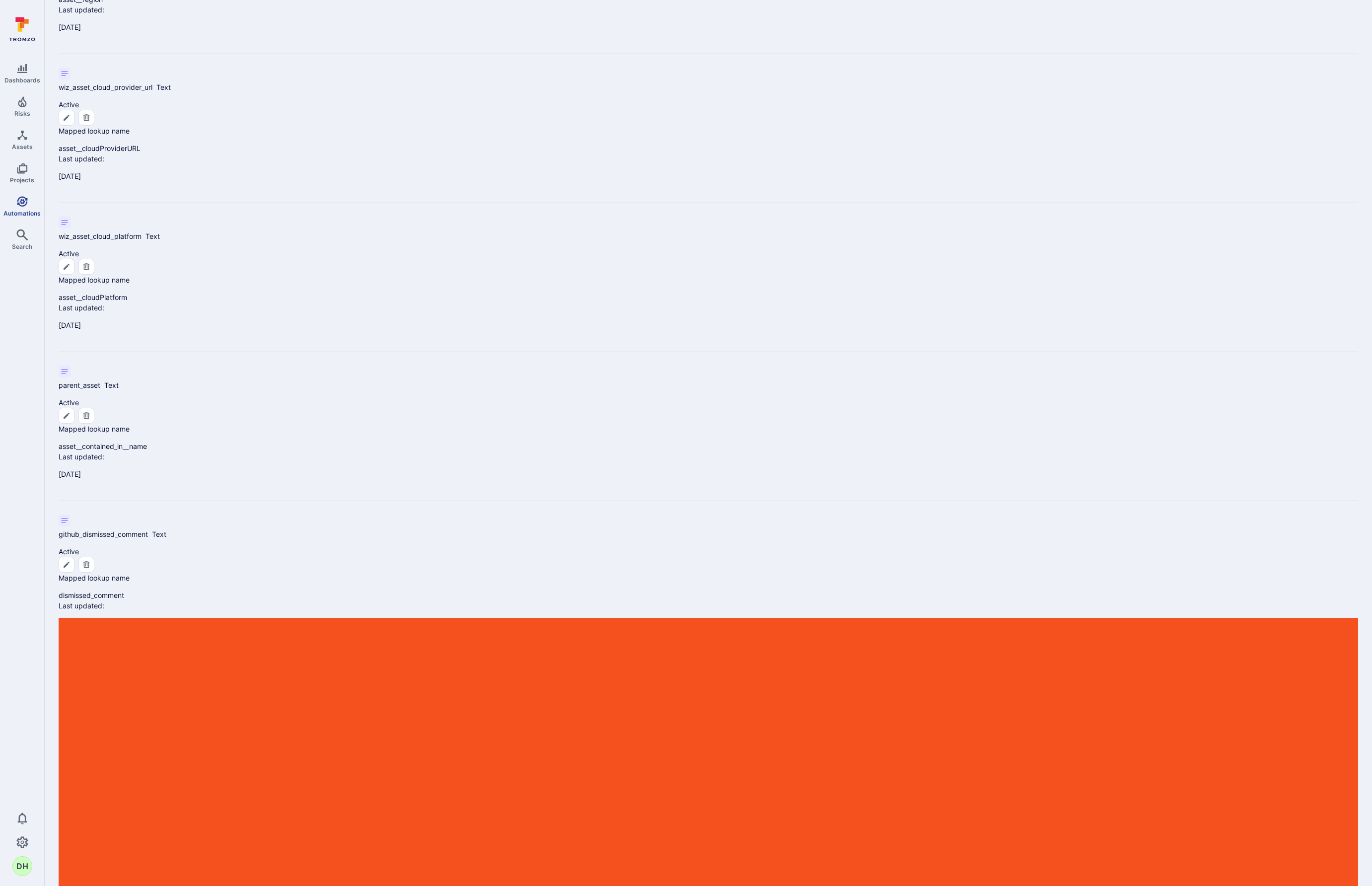
click at [26, 201] on icon "Automations" at bounding box center [22, 201] width 12 height 12
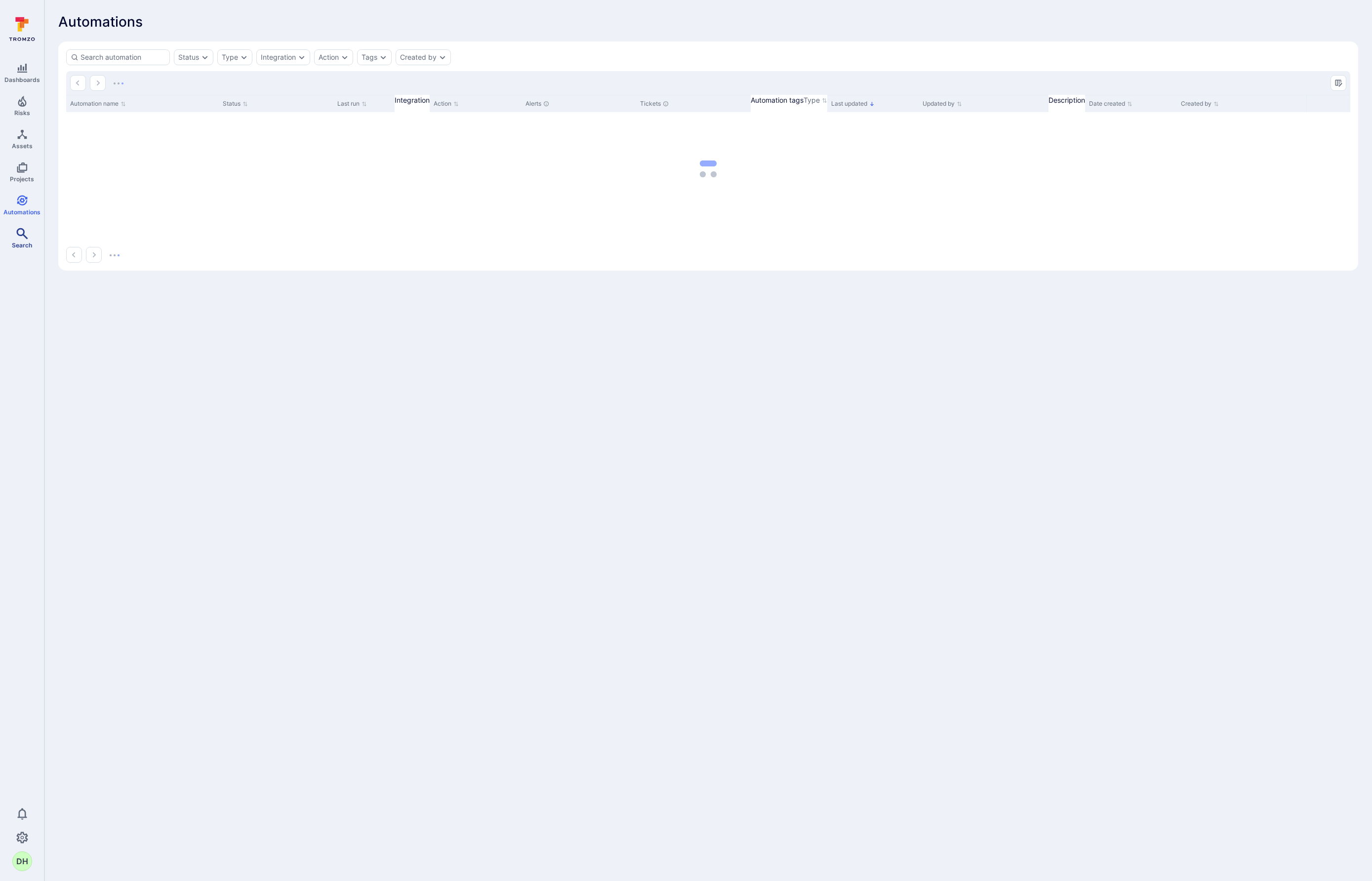
click at [17, 233] on icon "Search" at bounding box center [22, 233] width 12 height 12
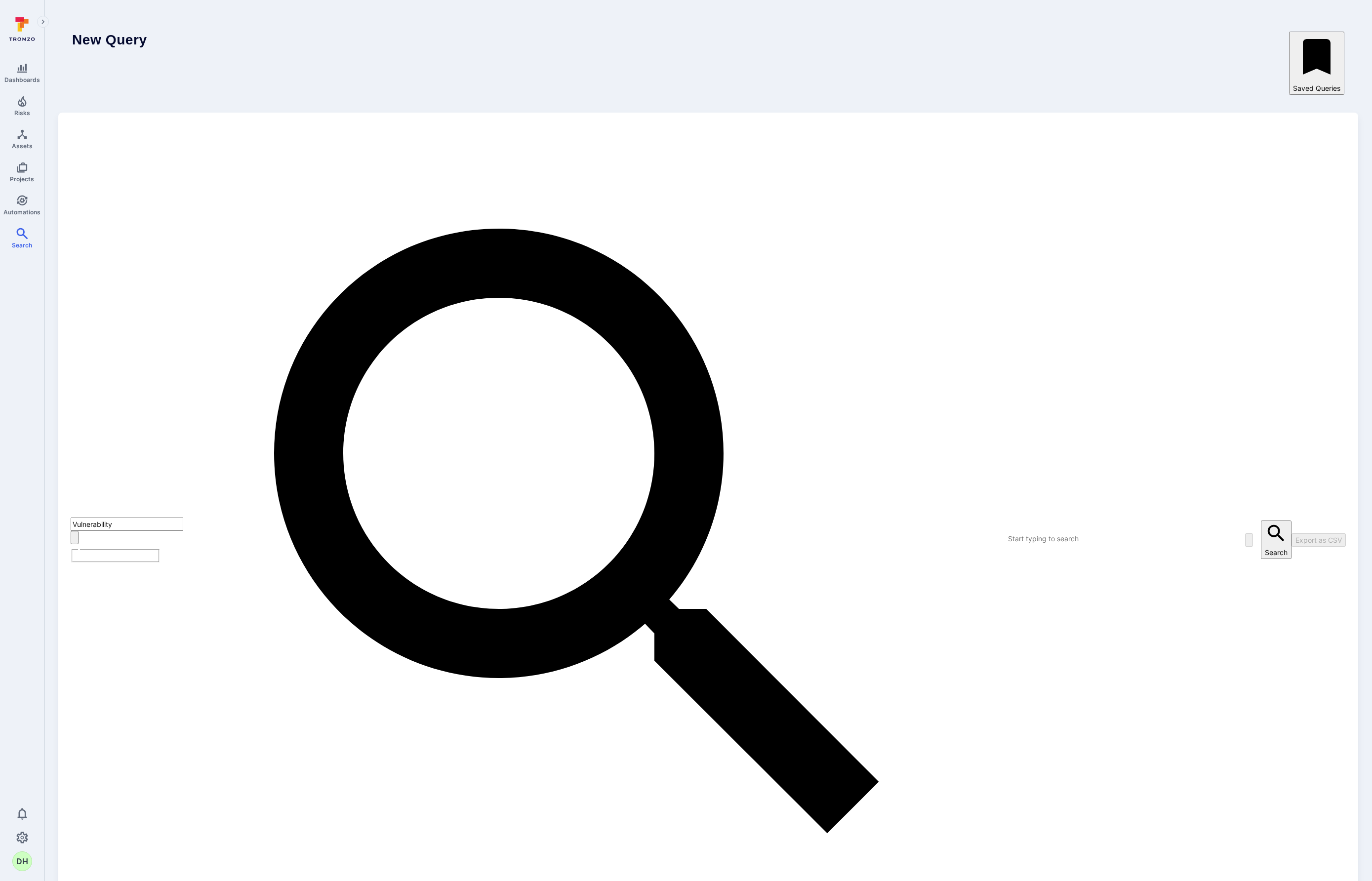
click at [45, 22] on icon "Expand navigation menu" at bounding box center [43, 22] width 7 height 9
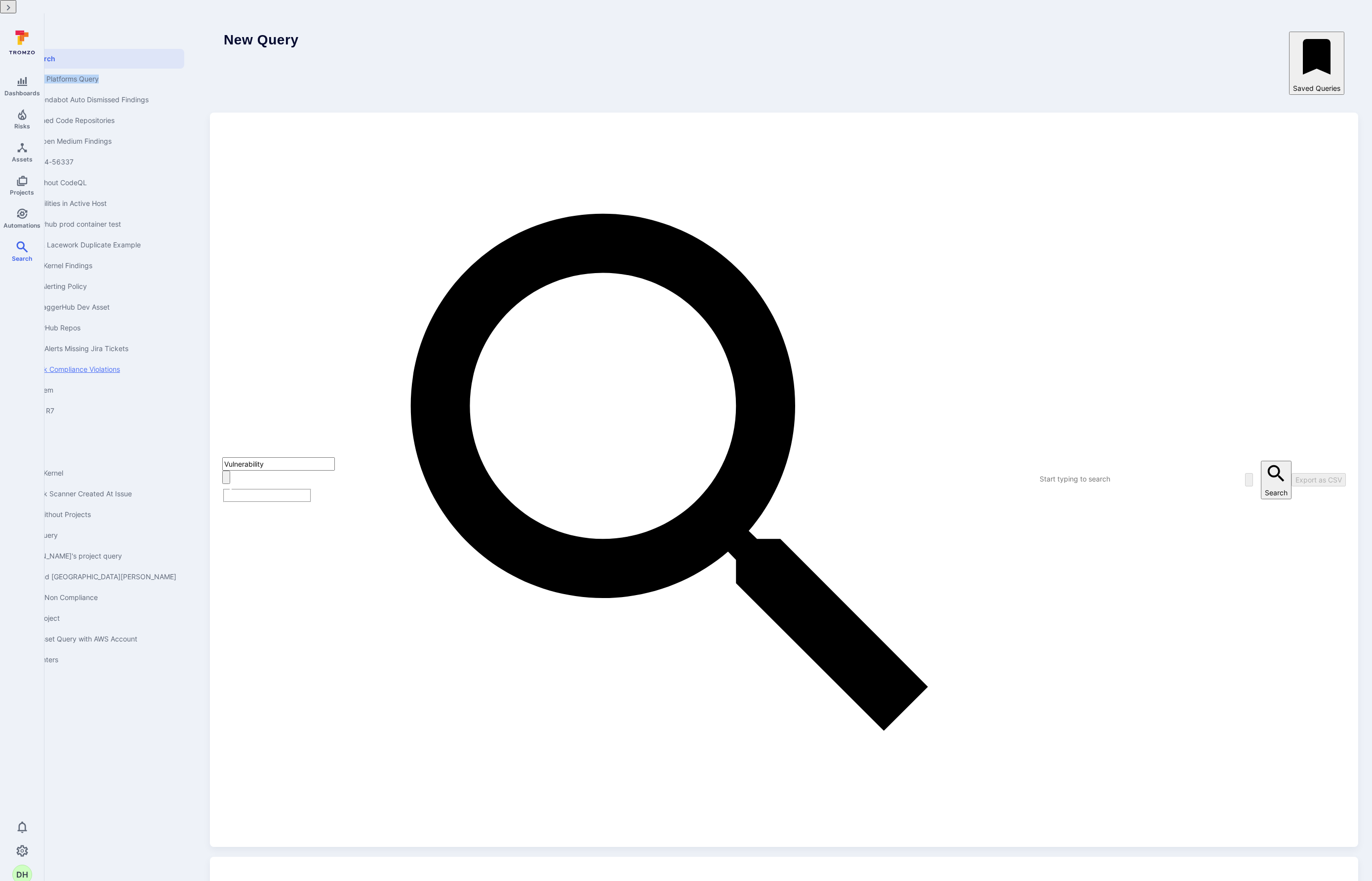
click at [110, 359] on link "Lacework Compliance Violations" at bounding box center [96, 369] width 176 height 21
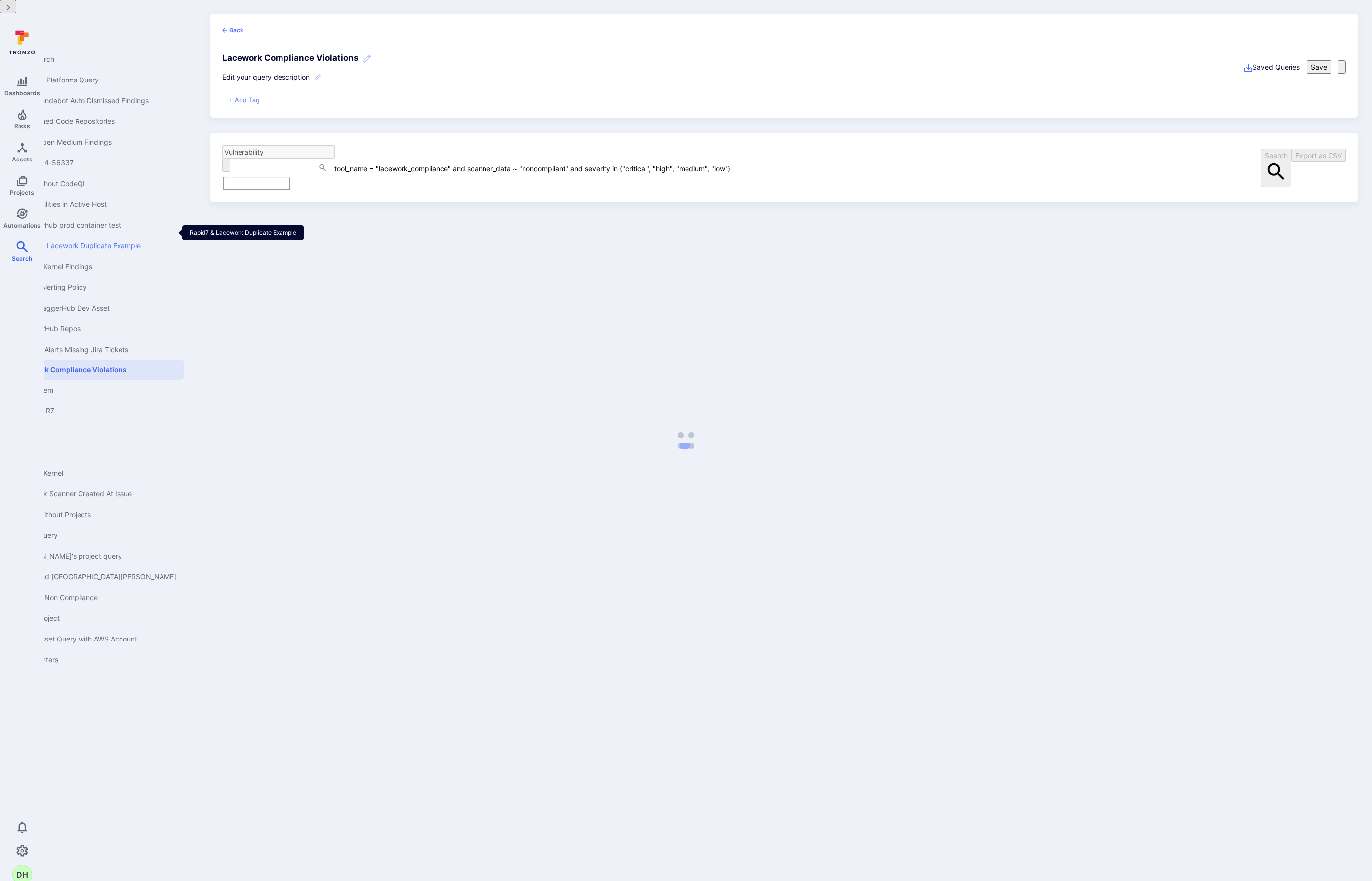
click at [133, 235] on link "Rapid7 & Lacework Duplicate Example" at bounding box center [96, 246] width 176 height 21
click at [121, 484] on link "Lacework Scanner Created At Issue" at bounding box center [96, 494] width 176 height 21
click at [214, 467] on body "Dashboards Risks Assets Projects Automations Search 0 DH Search New search Bugs…" at bounding box center [686, 440] width 1372 height 881
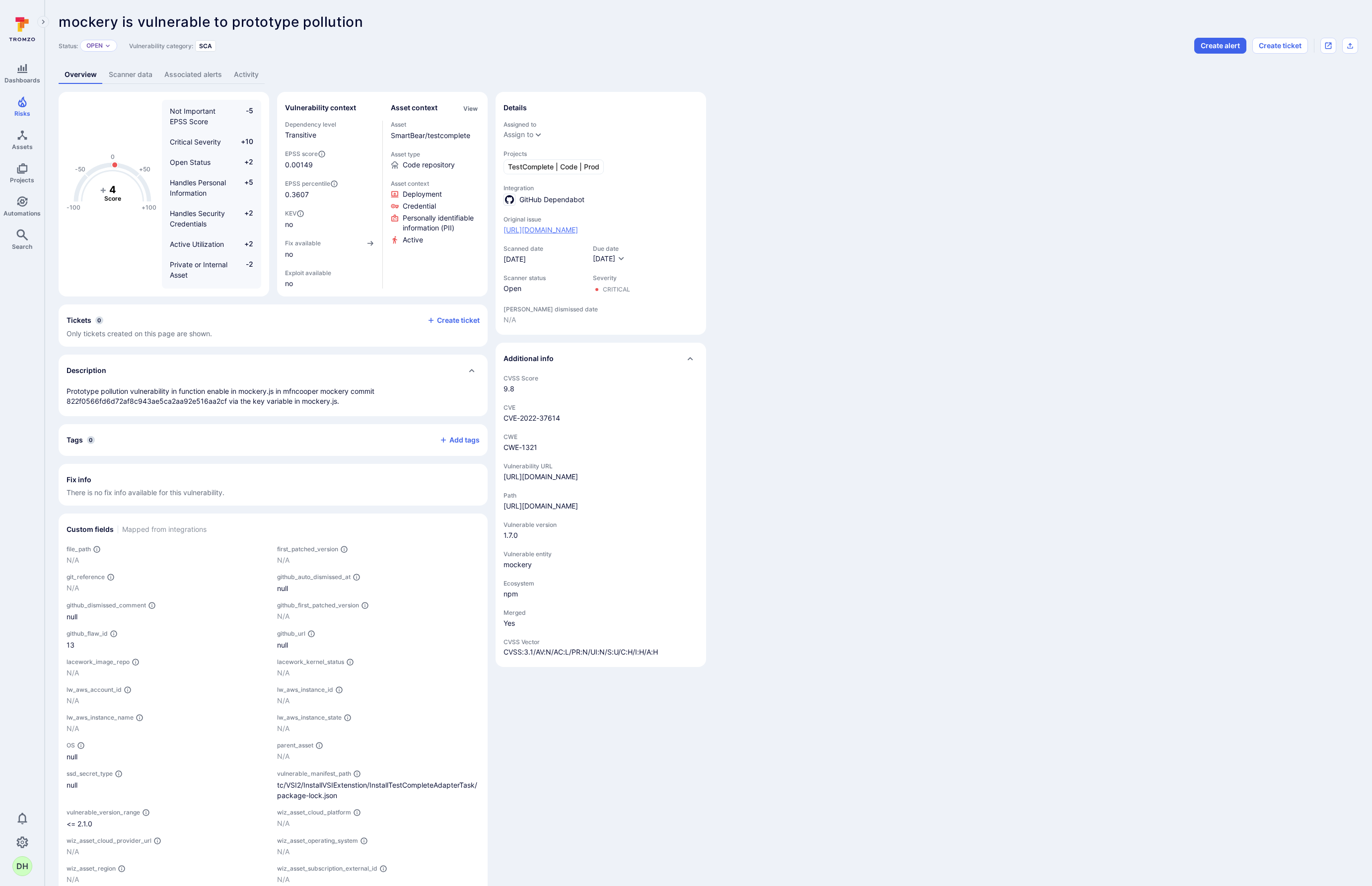
click at [578, 235] on link "https://github.com/SmartBear/testcomplete/security/dependabot/13" at bounding box center [540, 230] width 74 height 10
